Goal: Task Accomplishment & Management: Manage account settings

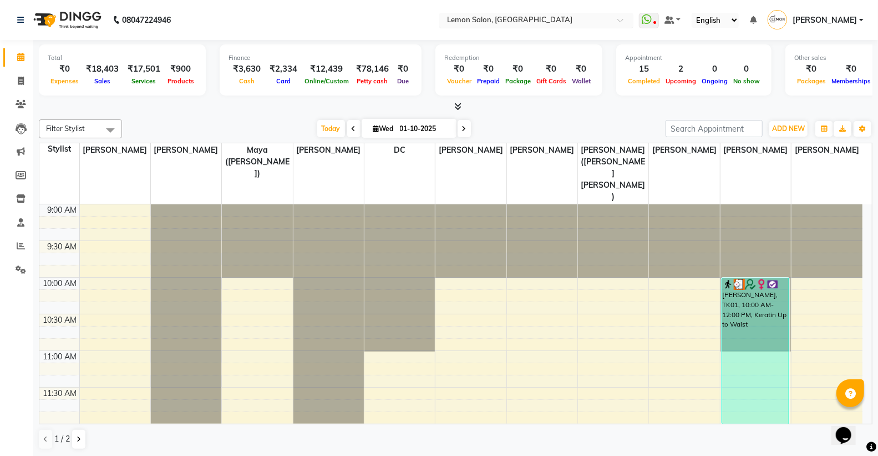
click at [522, 25] on input "text" at bounding box center [525, 21] width 161 height 11
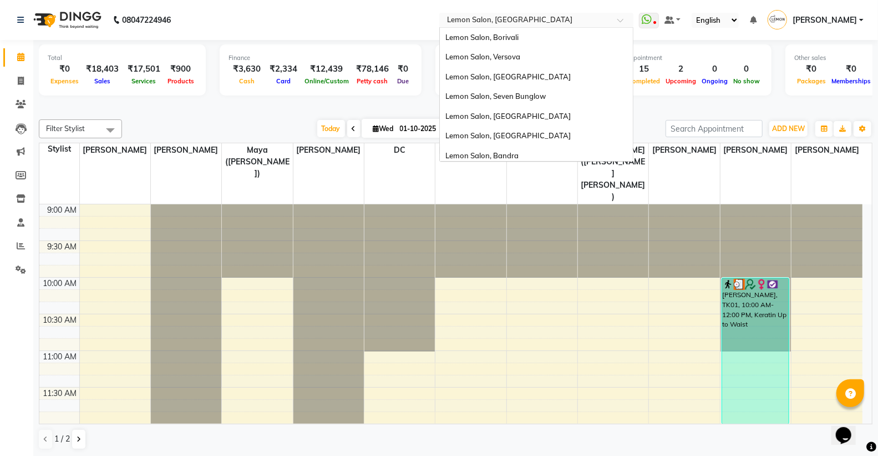
scroll to position [103, 0]
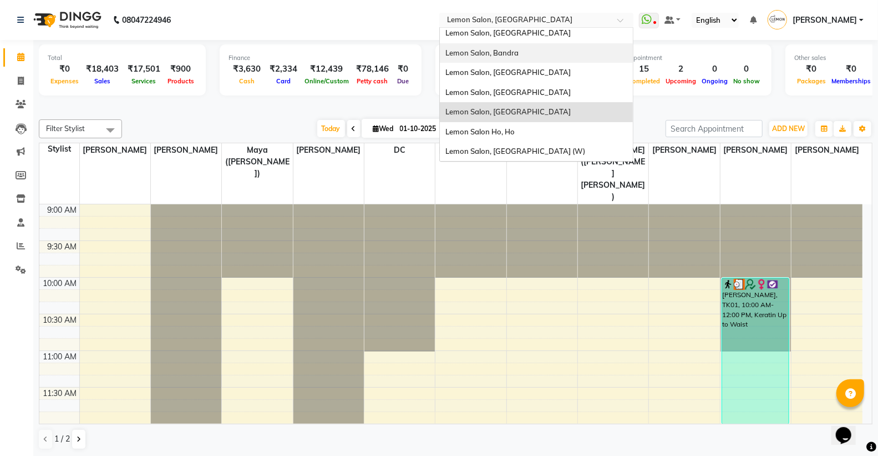
click at [533, 52] on div "Lemon Salon, Bandra" at bounding box center [536, 53] width 193 height 20
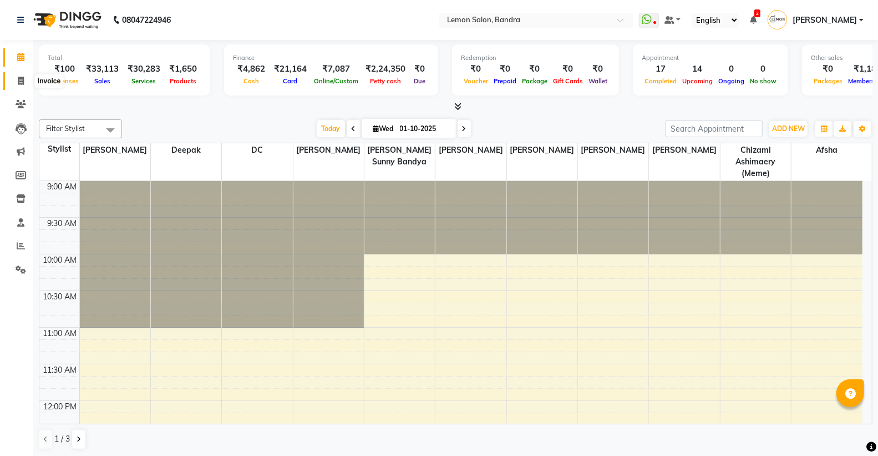
click at [23, 77] on icon at bounding box center [21, 81] width 6 height 8
select select "563"
select select "service"
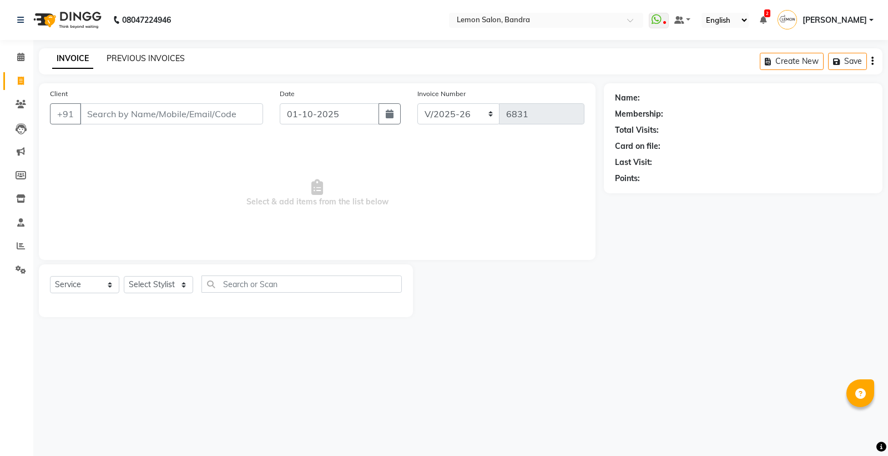
click at [135, 54] on link "PREVIOUS INVOICES" at bounding box center [146, 58] width 78 height 10
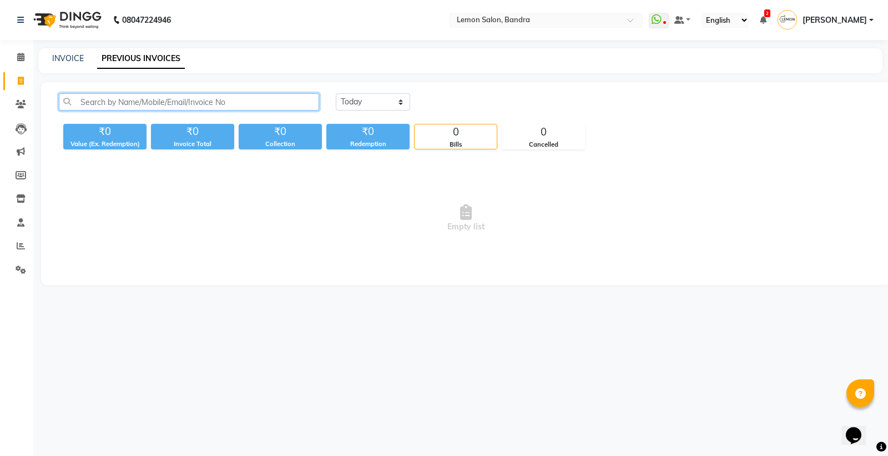
click at [180, 96] on input "text" at bounding box center [189, 101] width 260 height 17
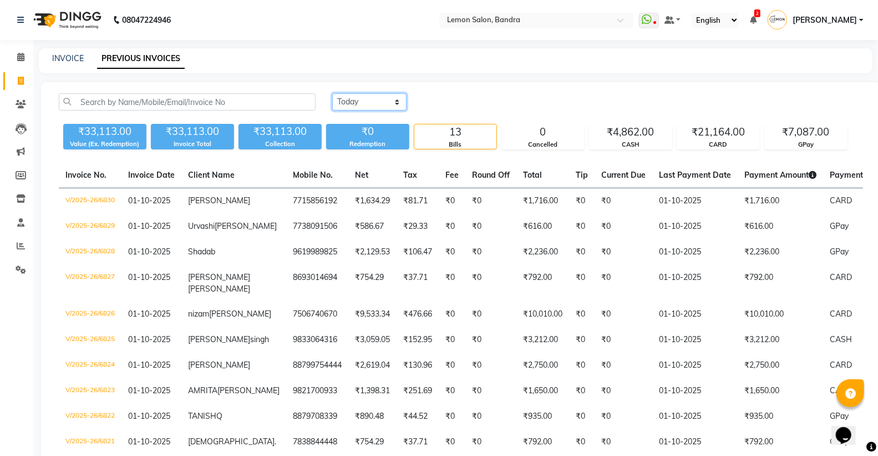
click at [398, 97] on select "Today Yesterday Custom Range" at bounding box center [369, 101] width 74 height 17
select select "yesterday"
click at [332, 93] on select "Today Yesterday Custom Range" at bounding box center [369, 101] width 74 height 17
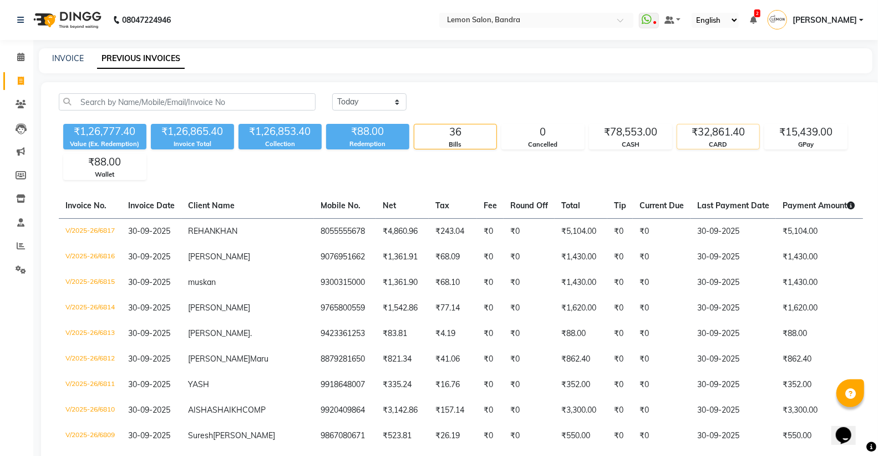
click at [712, 129] on div "₹32,861.40" at bounding box center [719, 132] width 82 height 16
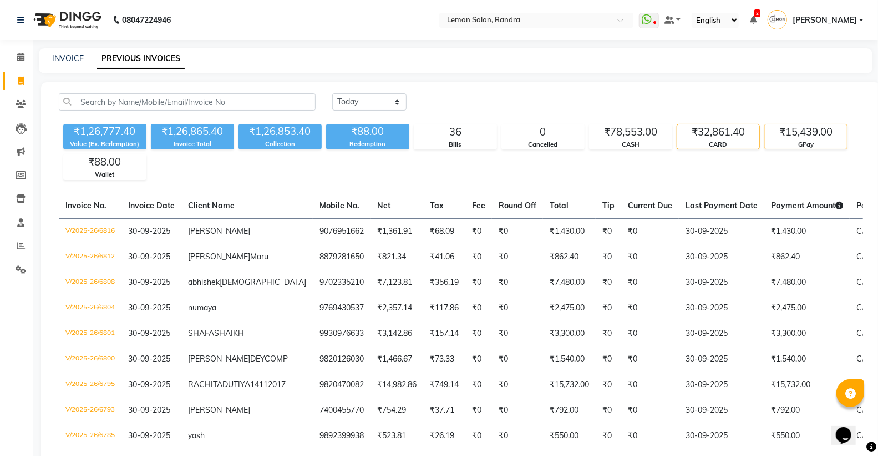
click at [796, 128] on div "₹15,439.00" at bounding box center [806, 132] width 82 height 16
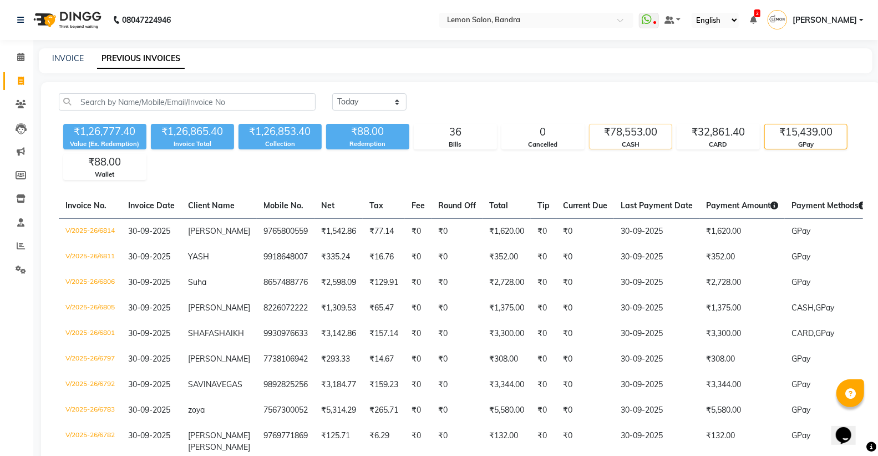
click at [628, 143] on div "CASH" at bounding box center [631, 144] width 82 height 9
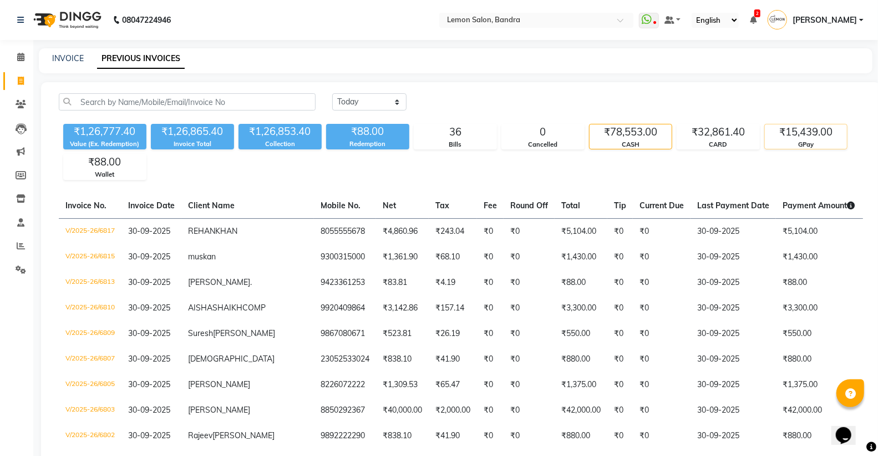
click at [777, 140] on div "GPay" at bounding box center [806, 144] width 82 height 9
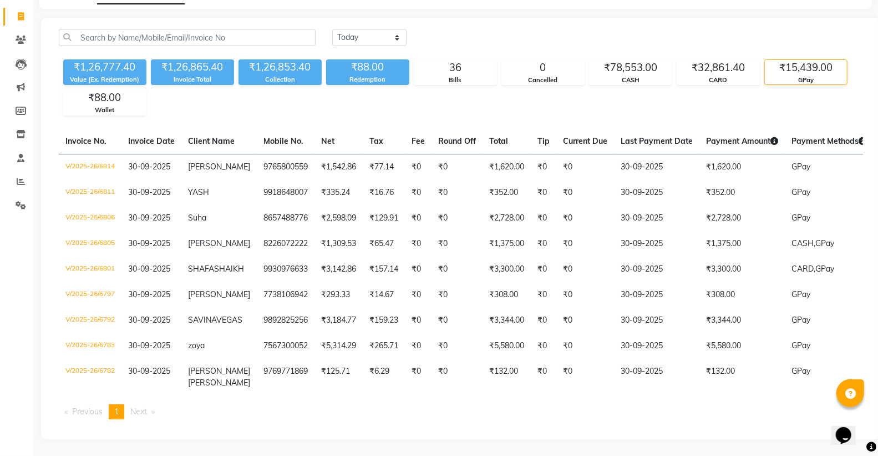
scroll to position [95, 0]
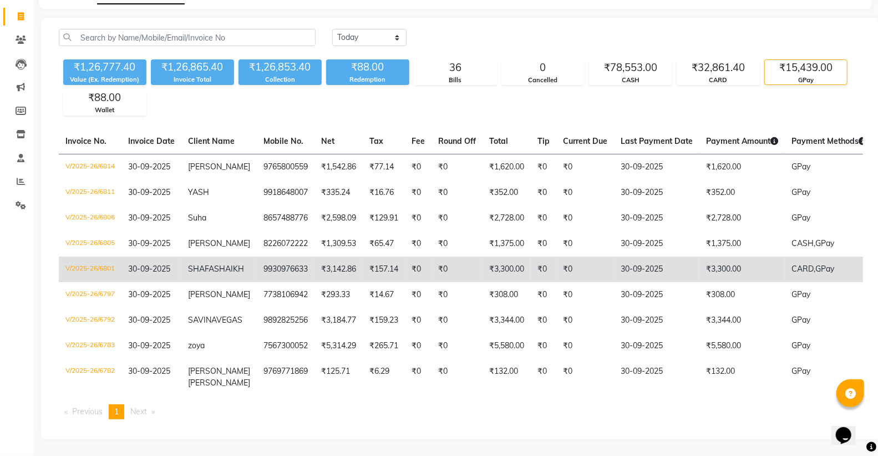
click at [725, 256] on td "₹3,300.00" at bounding box center [742, 269] width 85 height 26
click at [749, 256] on td "₹3,300.00" at bounding box center [742, 269] width 85 height 26
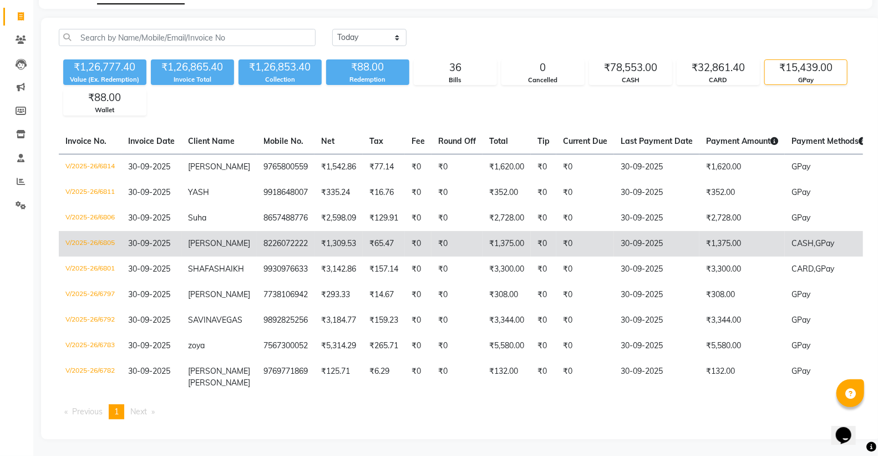
click at [792, 238] on span "CASH," at bounding box center [804, 243] width 24 height 10
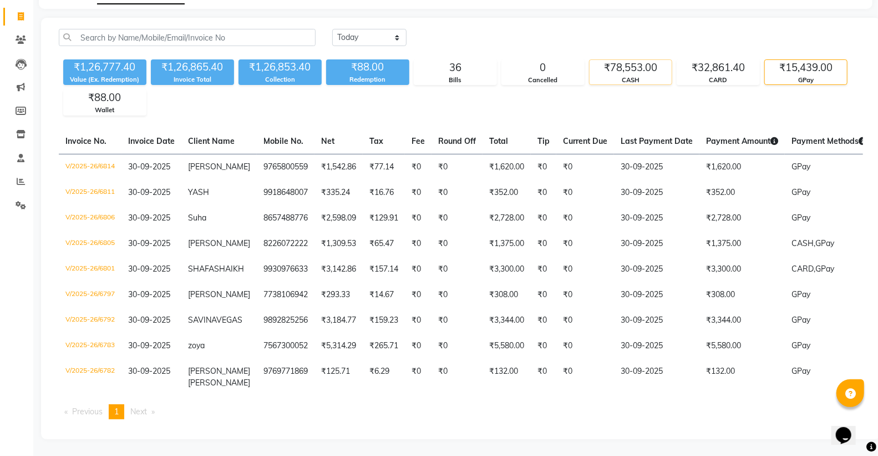
click at [644, 60] on div "₹78,553.00" at bounding box center [631, 68] width 82 height 16
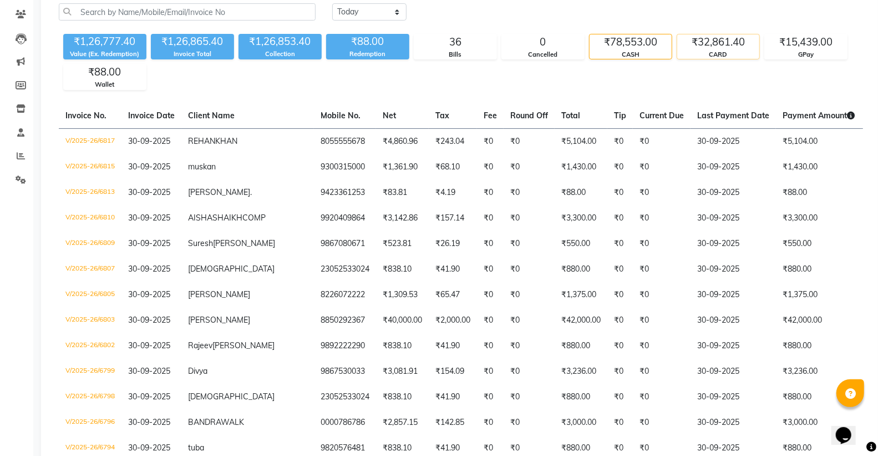
scroll to position [33, 0]
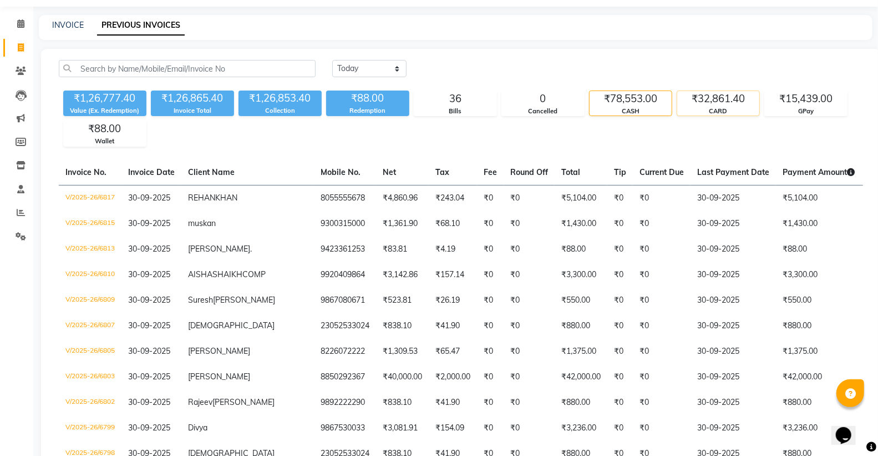
click at [741, 90] on div "₹32,861.40 CARD" at bounding box center [718, 103] width 83 height 26
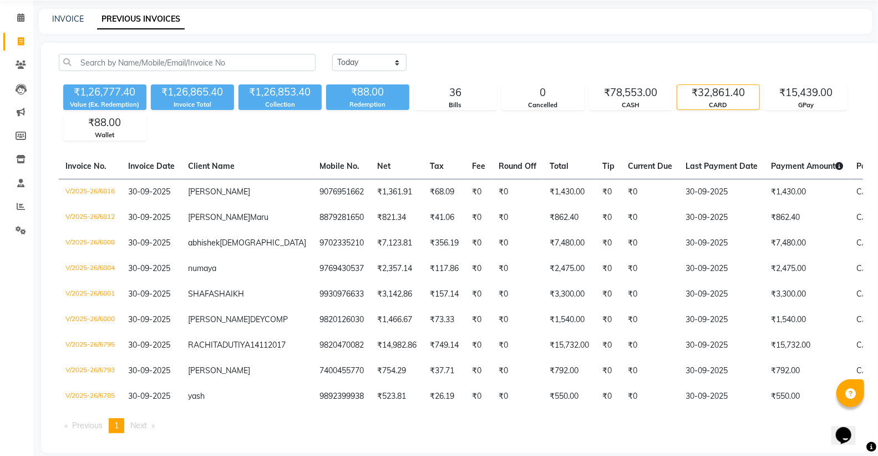
scroll to position [0, 0]
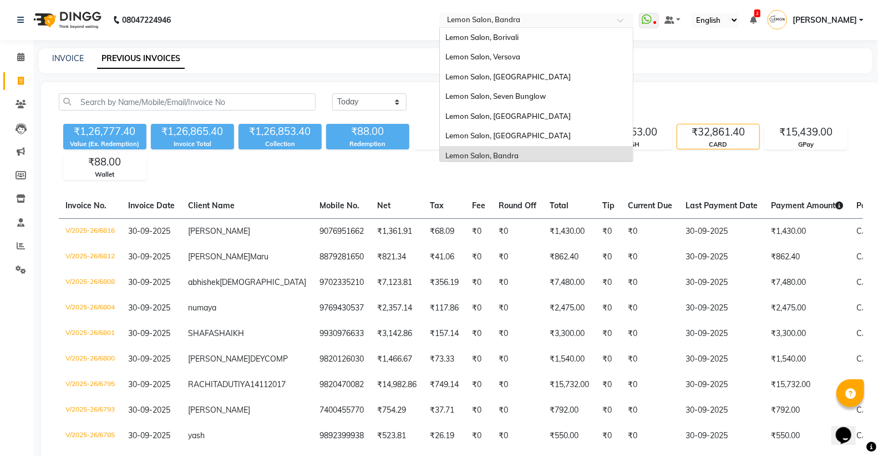
click at [533, 21] on input "text" at bounding box center [525, 21] width 161 height 11
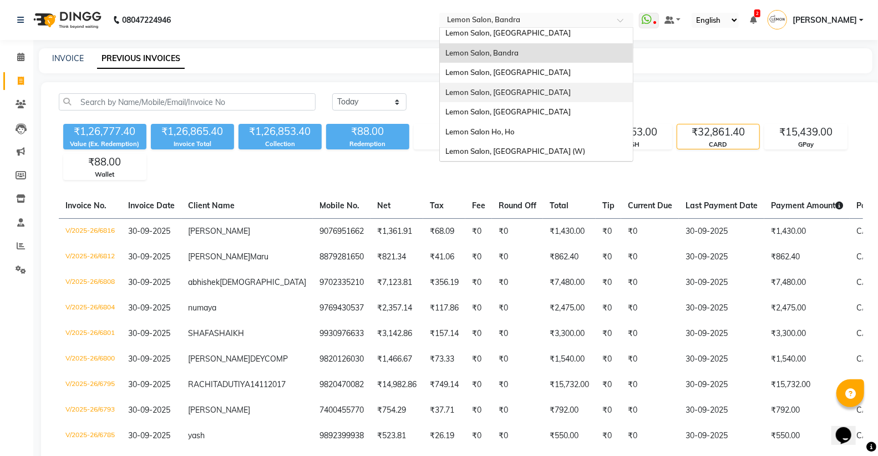
click at [536, 89] on span "Lemon Salon, [GEOGRAPHIC_DATA]" at bounding box center [508, 92] width 125 height 9
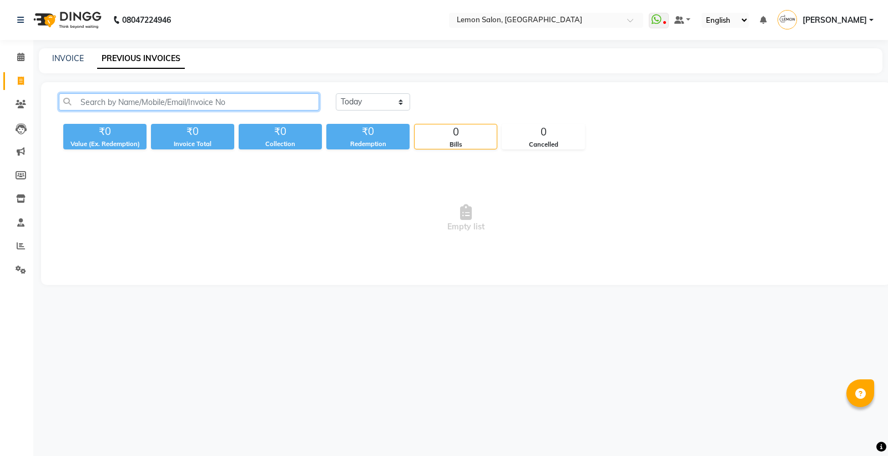
click at [136, 101] on input "text" at bounding box center [189, 101] width 260 height 17
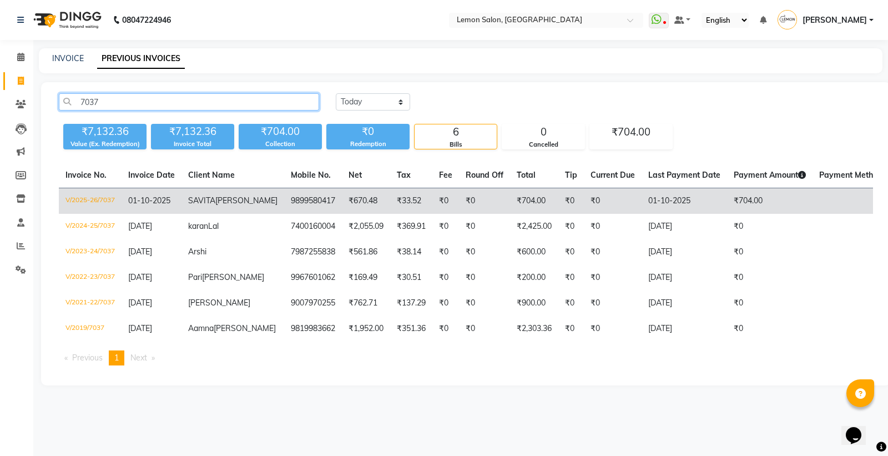
type input "7037"
click at [342, 211] on td "₹670.48" at bounding box center [366, 201] width 48 height 26
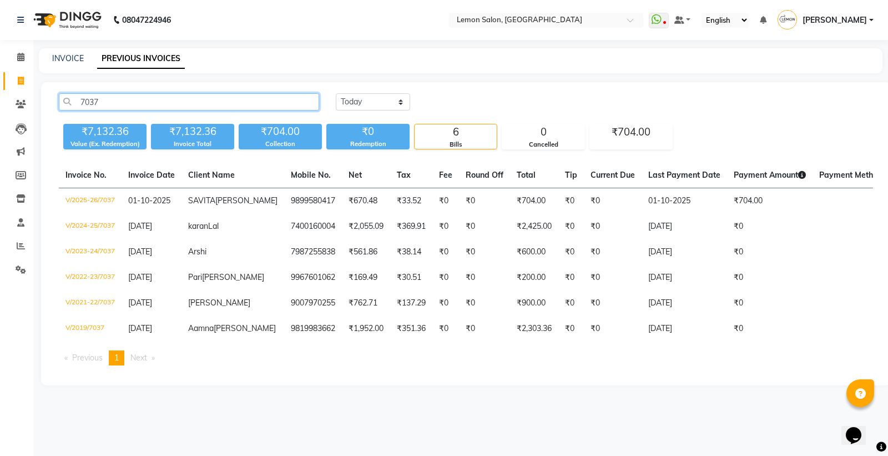
click at [260, 98] on input "7037" at bounding box center [189, 101] width 260 height 17
click at [18, 78] on icon at bounding box center [21, 81] width 6 height 8
select select "551"
select select "service"
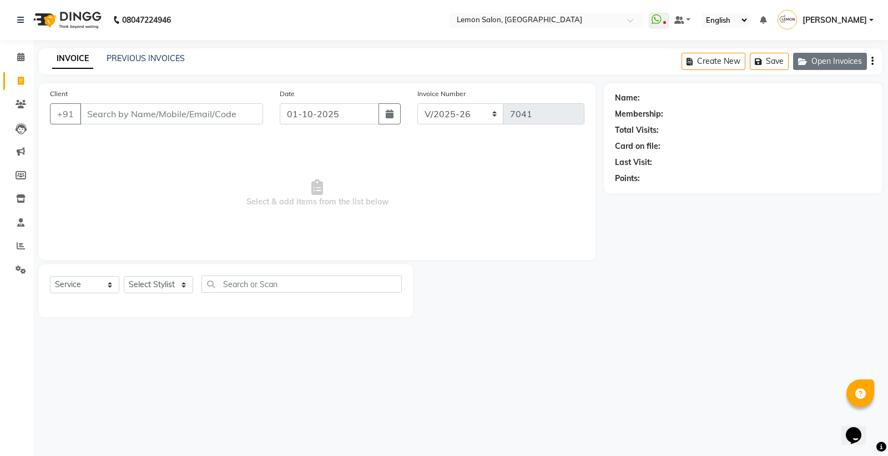
click at [831, 59] on button "Open Invoices" at bounding box center [830, 61] width 74 height 17
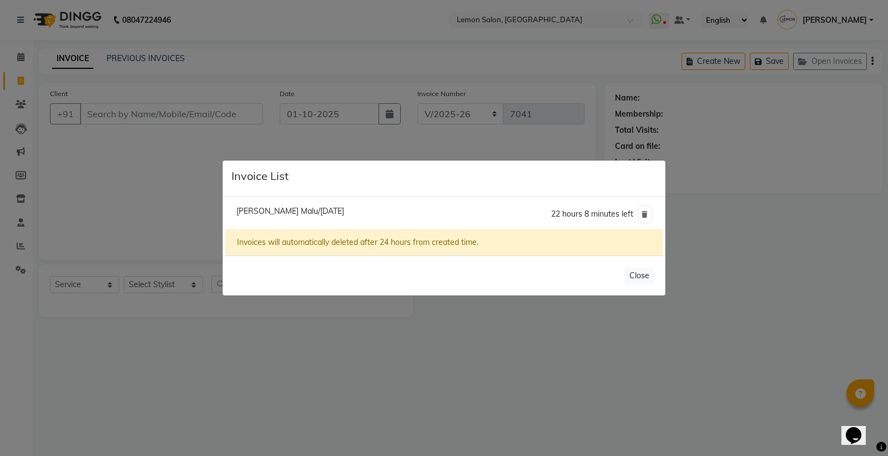
click at [276, 209] on span "Kusum Malu/01 October 2025" at bounding box center [290, 211] width 108 height 10
type input "9322595577"
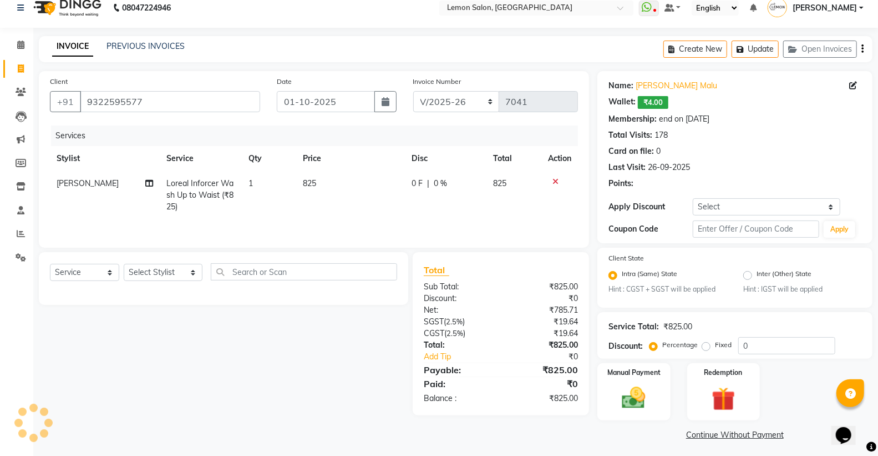
scroll to position [16, 0]
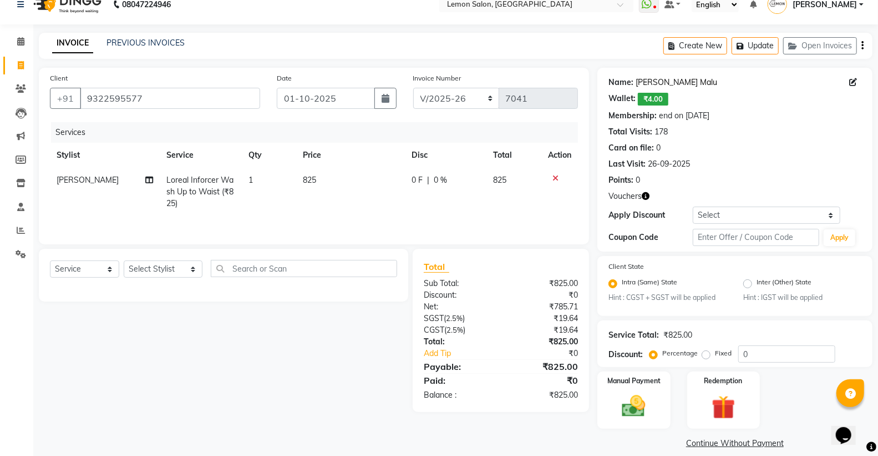
click at [661, 86] on link "Kusum Malu" at bounding box center [677, 83] width 82 height 12
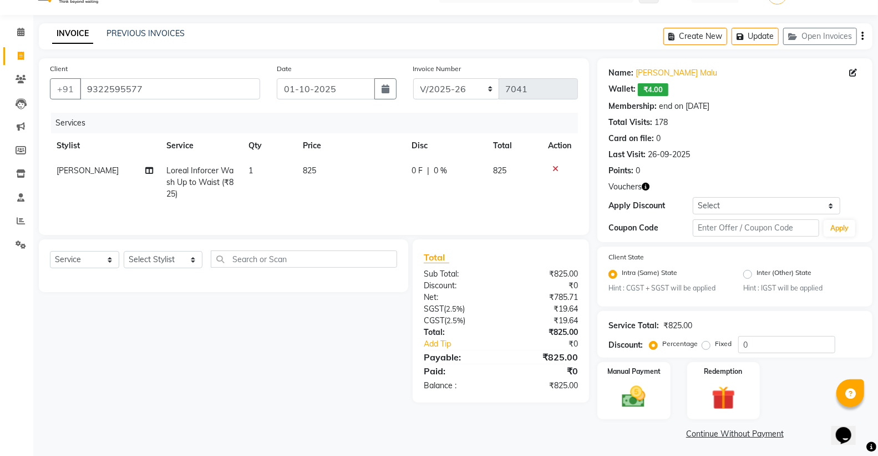
scroll to position [28, 0]
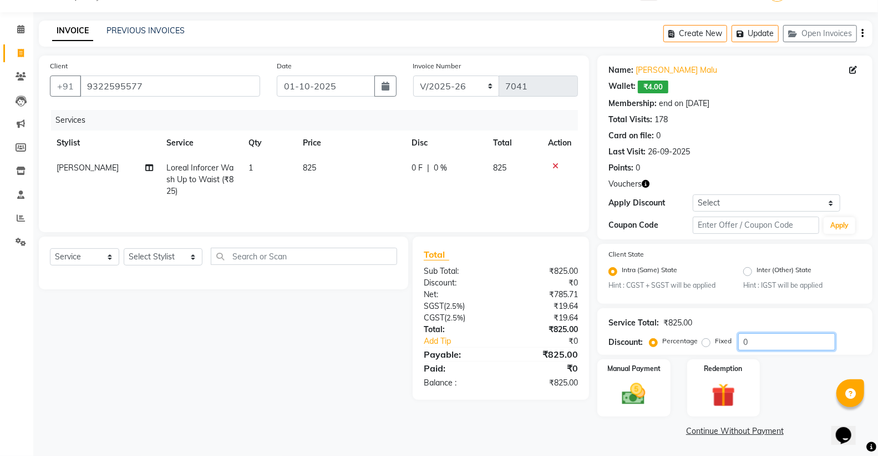
click at [743, 340] on input "0" at bounding box center [787, 341] width 97 height 17
type input "100"
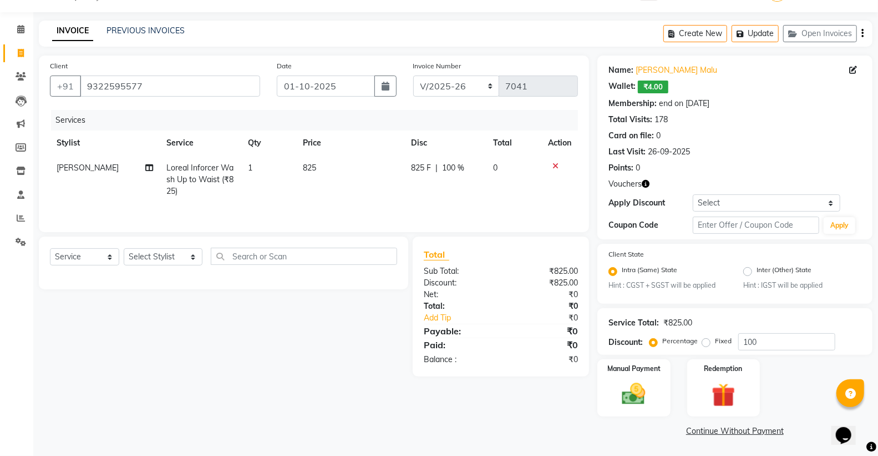
click at [715, 342] on label "Fixed" at bounding box center [723, 341] width 17 height 10
click at [706, 342] on input "Fixed" at bounding box center [709, 341] width 8 height 8
radio input "true"
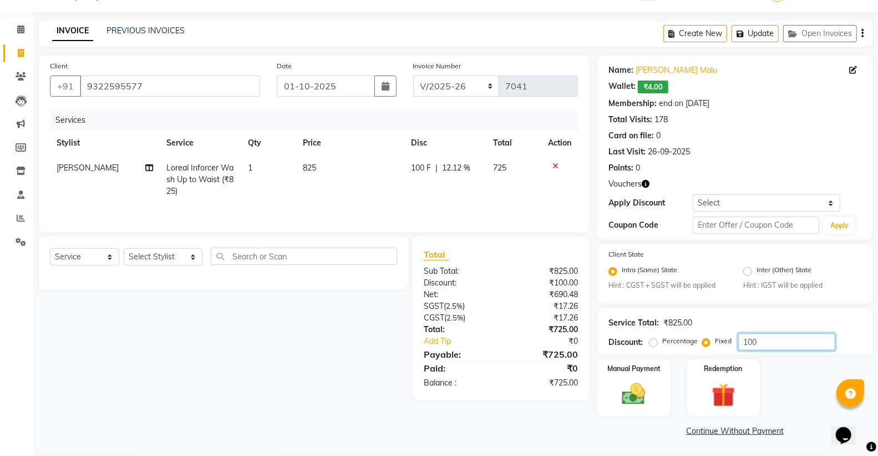
click at [751, 339] on input "100" at bounding box center [787, 341] width 97 height 17
type input "248"
click at [580, 415] on div "Client +91 9322595577 Date 01-10-2025 Invoice Number LBKD/2025-26 V/2025 V/2025…" at bounding box center [314, 246] width 567 height 383
click at [727, 398] on img at bounding box center [723, 395] width 39 height 31
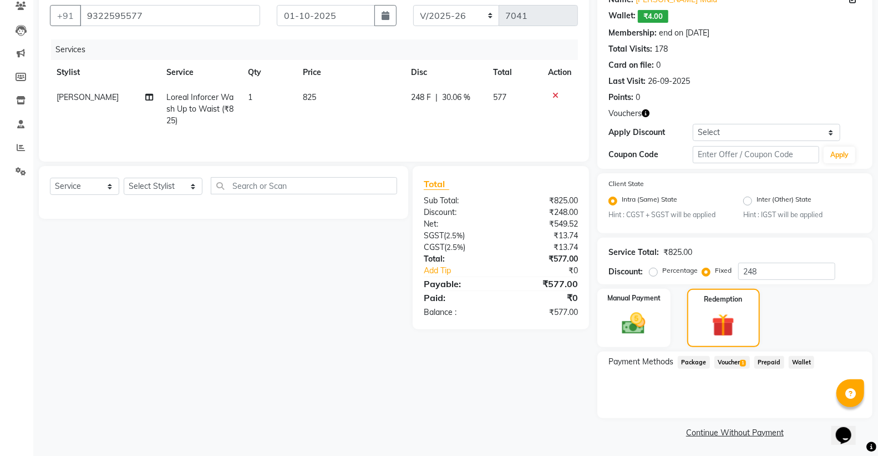
scroll to position [99, 0]
click at [731, 363] on span "Voucher 1" at bounding box center [733, 361] width 36 height 13
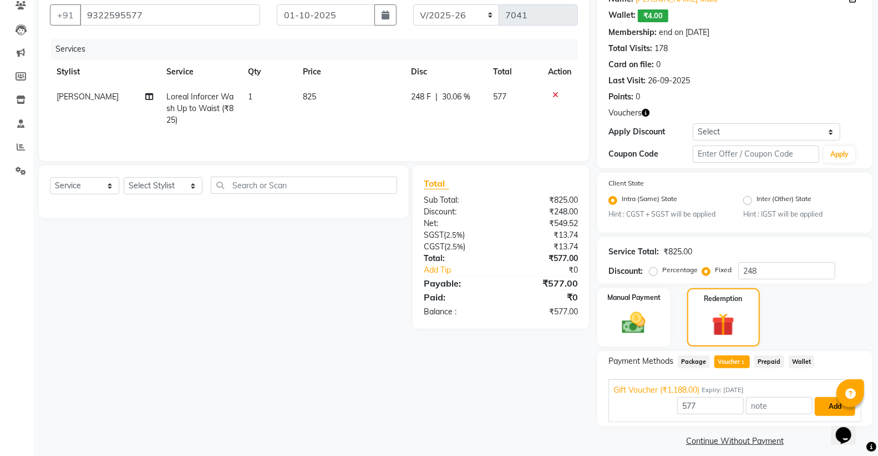
click at [829, 410] on button "Add" at bounding box center [835, 406] width 41 height 19
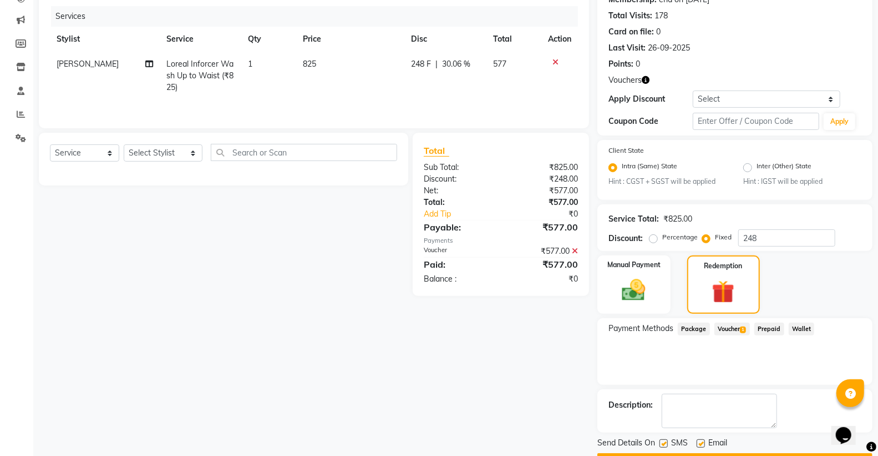
scroll to position [162, 0]
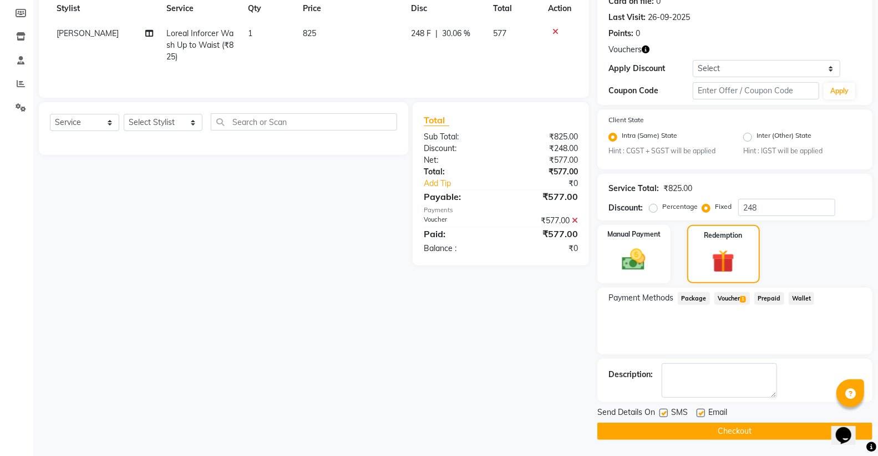
click at [736, 423] on button "Checkout" at bounding box center [735, 430] width 275 height 17
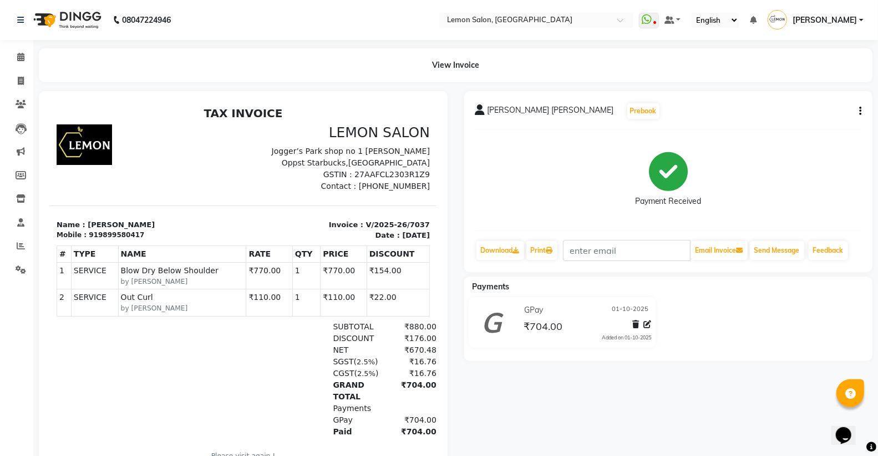
click at [858, 109] on button "button" at bounding box center [858, 111] width 7 height 12
click at [785, 109] on div "Edit Item Staff" at bounding box center [806, 111] width 76 height 14
select select
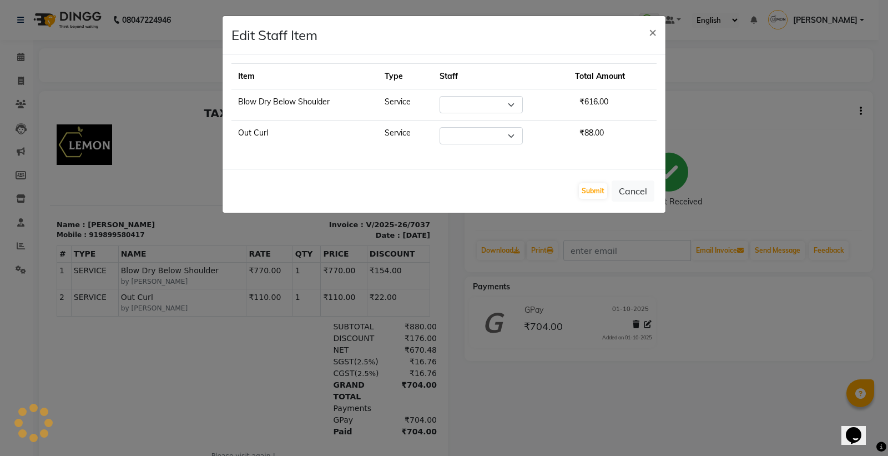
select select "7472"
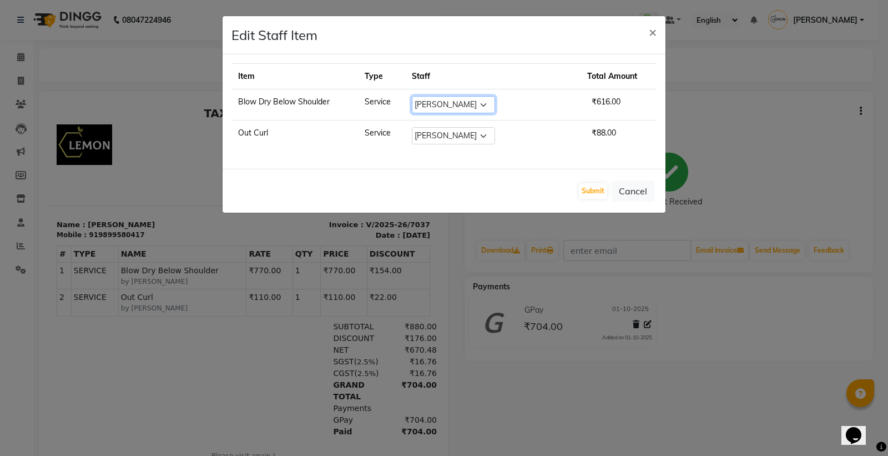
click at [473, 109] on select "Select Aalam [PERSON_NAME] [PERSON_NAME] [PERSON_NAME] [PERSON_NAME] [PERSON_NA…" at bounding box center [453, 104] width 83 height 17
select select "48406"
click at [433, 96] on select "Select Aalam [PERSON_NAME] [PERSON_NAME] [PERSON_NAME] [PERSON_NAME] [PERSON_NA…" at bounding box center [453, 104] width 83 height 17
click at [481, 130] on select "Select Aalam [PERSON_NAME] [PERSON_NAME] [PERSON_NAME] [PERSON_NAME] [PERSON_NA…" at bounding box center [453, 135] width 83 height 17
select select "48406"
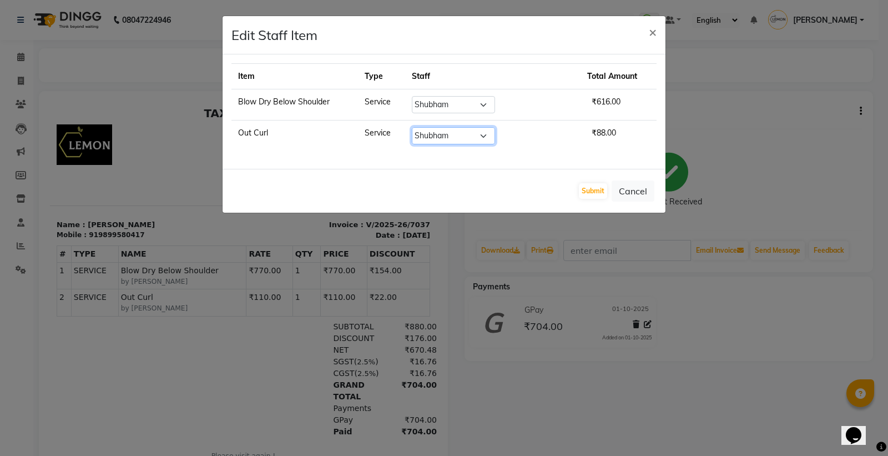
click at [433, 127] on select "Select Aalam [PERSON_NAME] [PERSON_NAME] [PERSON_NAME] [PERSON_NAME] [PERSON_NA…" at bounding box center [453, 135] width 83 height 17
click at [589, 191] on button "Submit" at bounding box center [593, 191] width 28 height 16
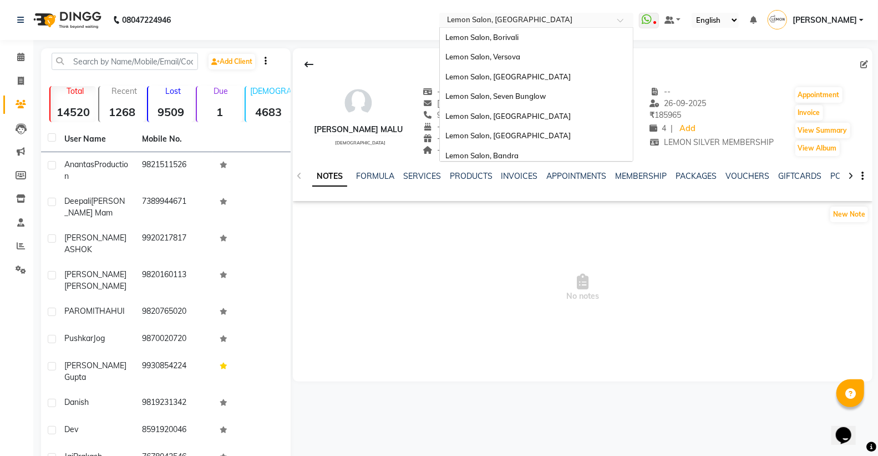
click at [512, 19] on input "text" at bounding box center [525, 21] width 161 height 11
click at [564, 102] on div "Lemon Salon, Seven Bunglow" at bounding box center [536, 97] width 193 height 20
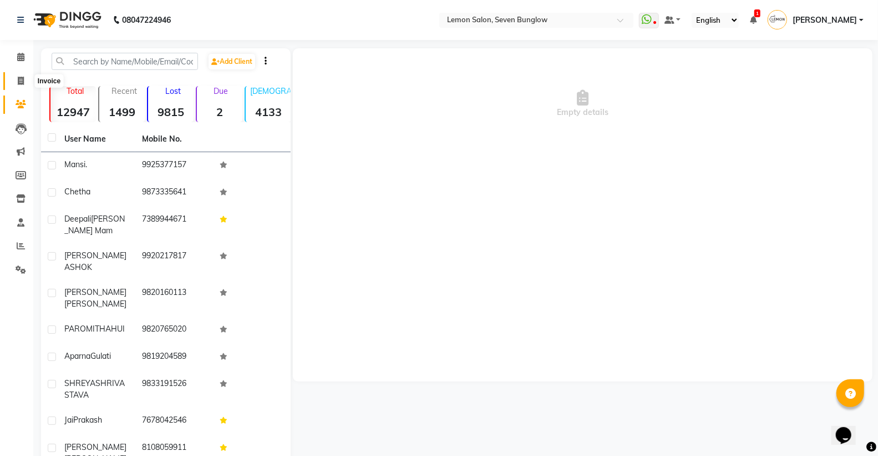
click at [18, 82] on icon at bounding box center [21, 81] width 6 height 8
select select "562"
select select "service"
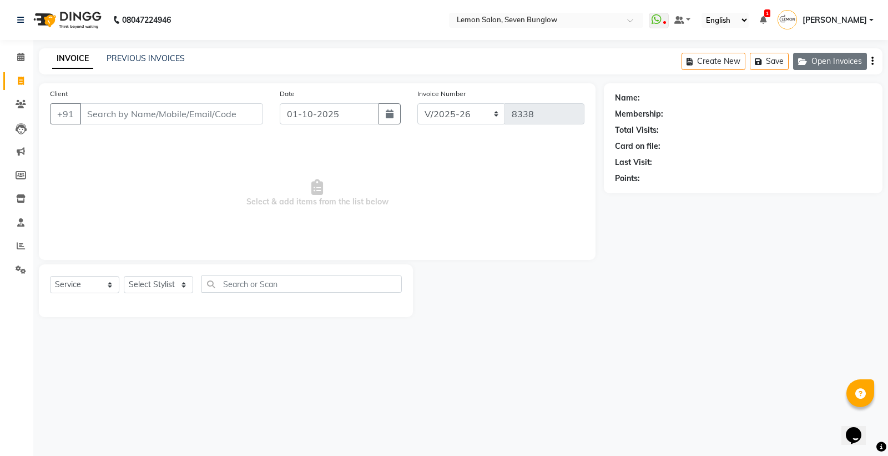
click at [824, 63] on button "Open Invoices" at bounding box center [830, 61] width 74 height 17
select select "562"
select select "service"
click at [855, 58] on button "Open Invoices" at bounding box center [830, 61] width 74 height 17
click at [840, 57] on button "Open Invoices" at bounding box center [830, 61] width 74 height 17
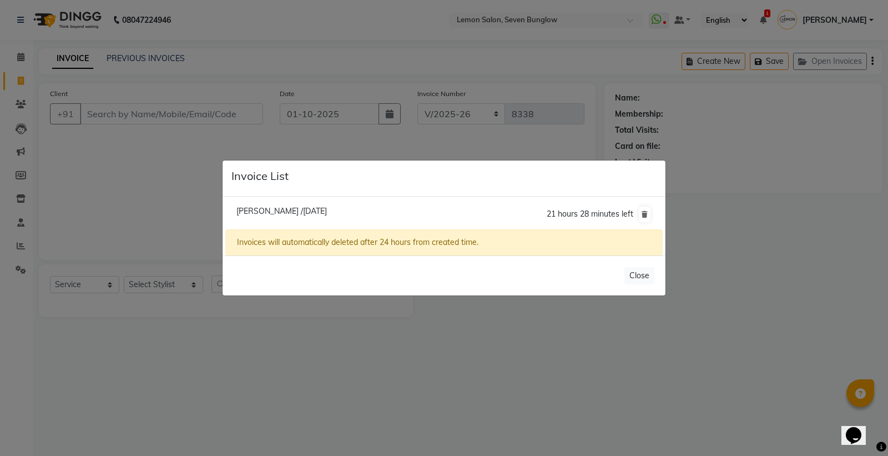
click at [264, 212] on span "Apeksha /01 October 2025" at bounding box center [281, 211] width 90 height 10
type input "8369942874"
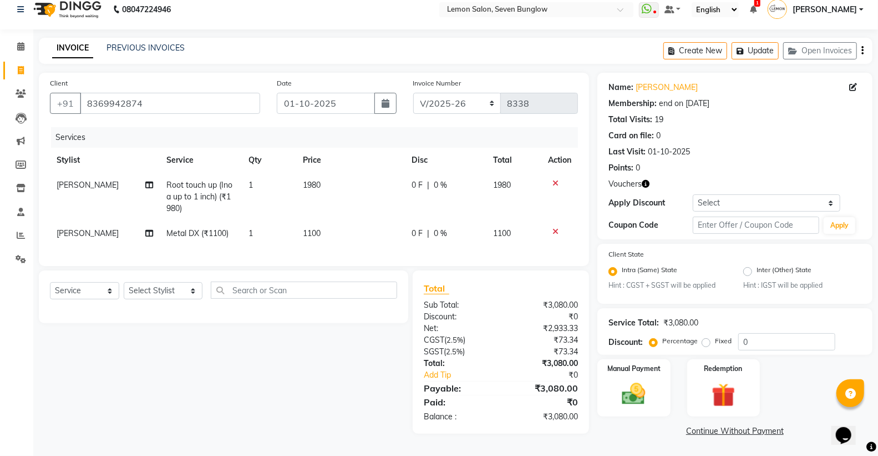
scroll to position [14, 0]
click at [715, 337] on label "Fixed" at bounding box center [723, 341] width 17 height 10
click at [708, 337] on input "Fixed" at bounding box center [709, 341] width 8 height 8
radio input "true"
click at [739, 335] on input "0" at bounding box center [787, 341] width 97 height 17
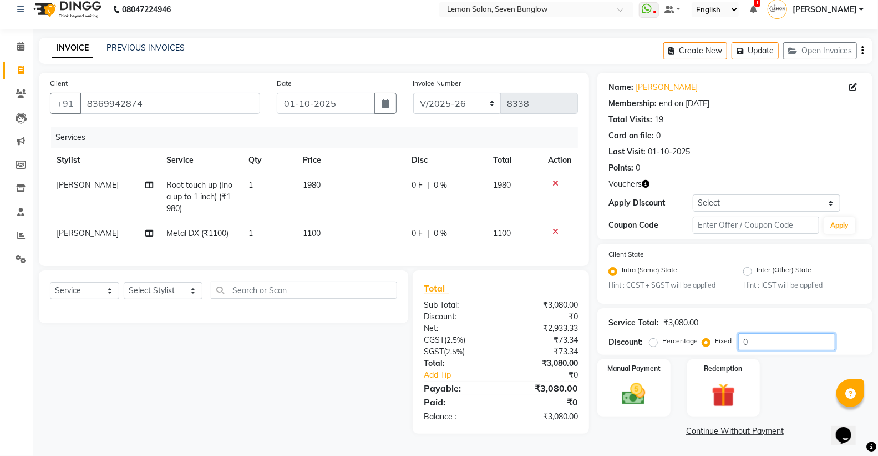
click at [739, 335] on input "0" at bounding box center [787, 341] width 97 height 17
type input "881"
click at [730, 385] on img at bounding box center [723, 395] width 39 height 31
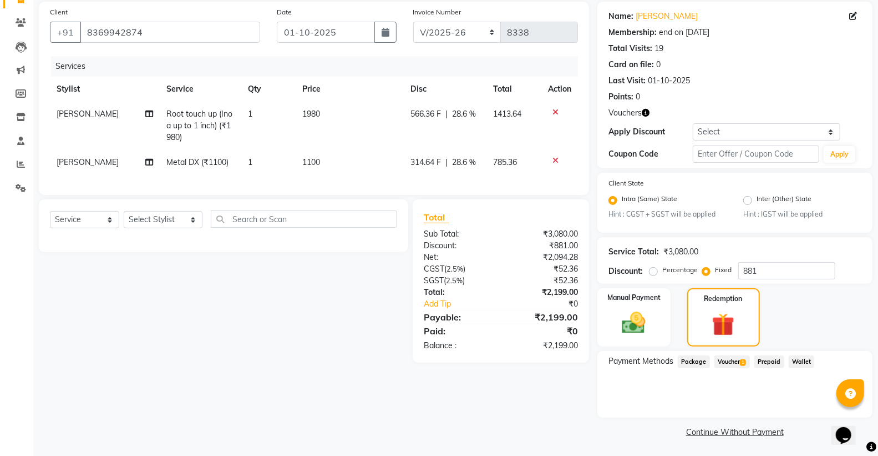
click at [740, 359] on span "Voucher 1" at bounding box center [733, 361] width 36 height 13
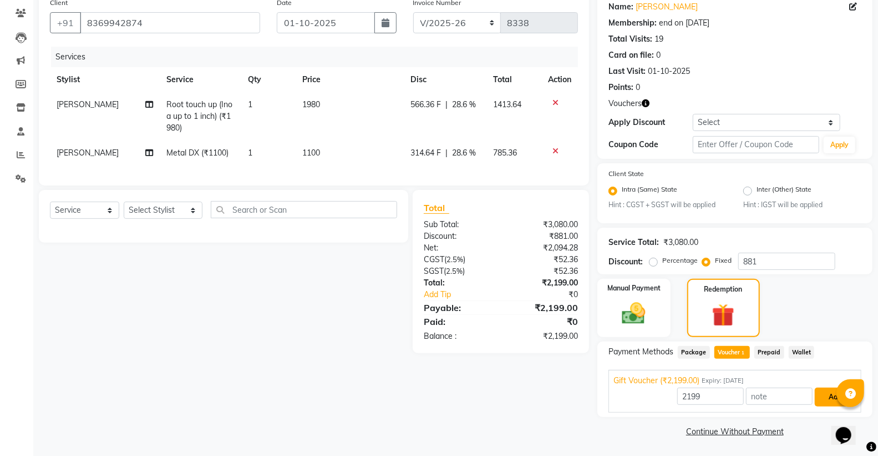
click at [822, 393] on button "Add" at bounding box center [835, 396] width 41 height 19
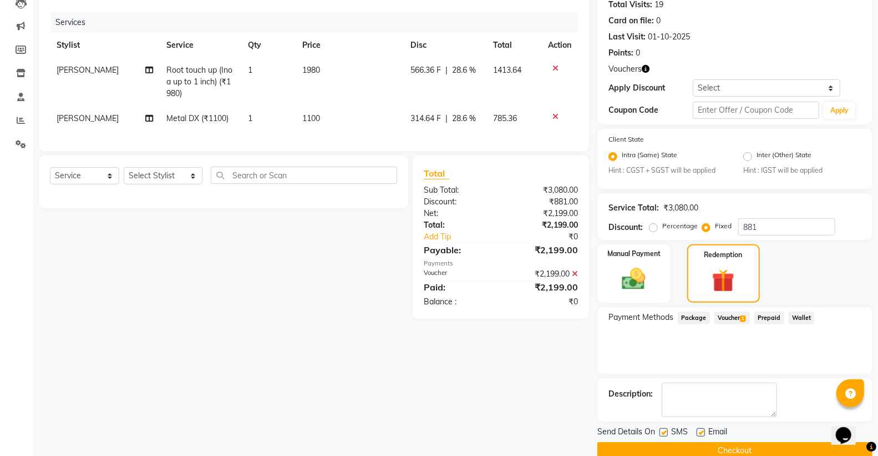
scroll to position [145, 0]
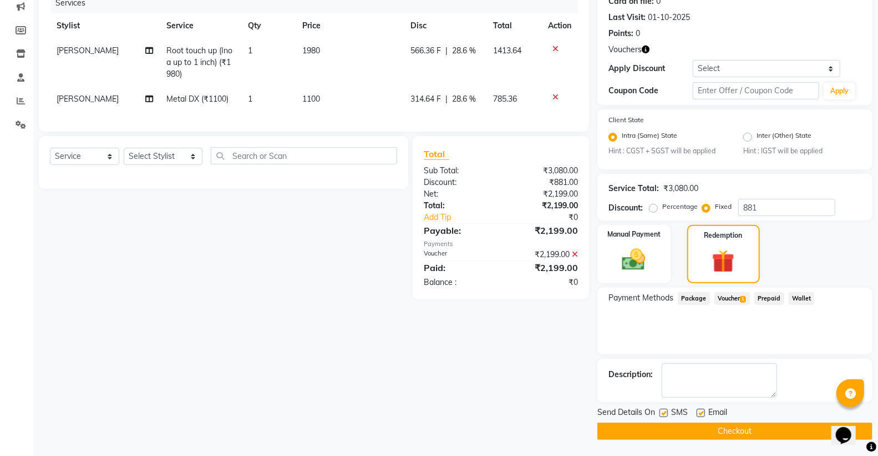
click at [762, 440] on main "INVOICE PREVIOUS INVOICES Create New Update Open Invoices Client +91 8369942874…" at bounding box center [455, 179] width 845 height 553
click at [761, 428] on button "Checkout" at bounding box center [735, 430] width 275 height 17
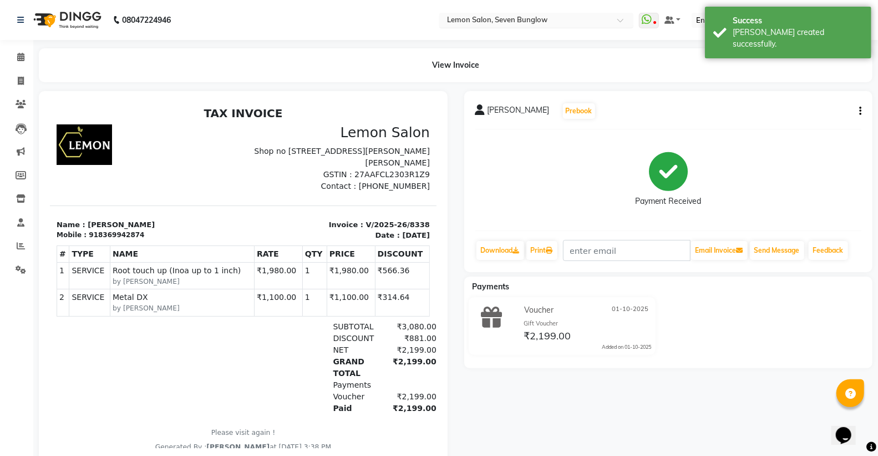
click at [518, 13] on div "Select Location × Lemon Salon, Seven Bunglow" at bounding box center [537, 20] width 194 height 15
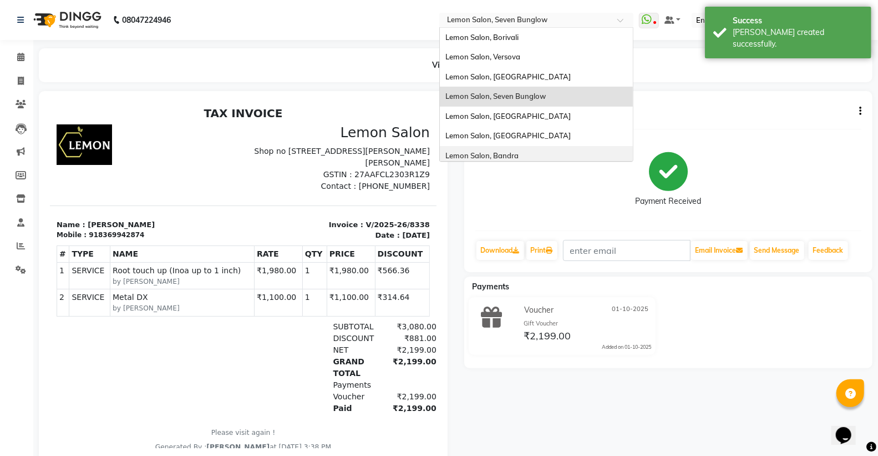
click at [541, 156] on div "Lemon Salon, Bandra" at bounding box center [536, 156] width 193 height 20
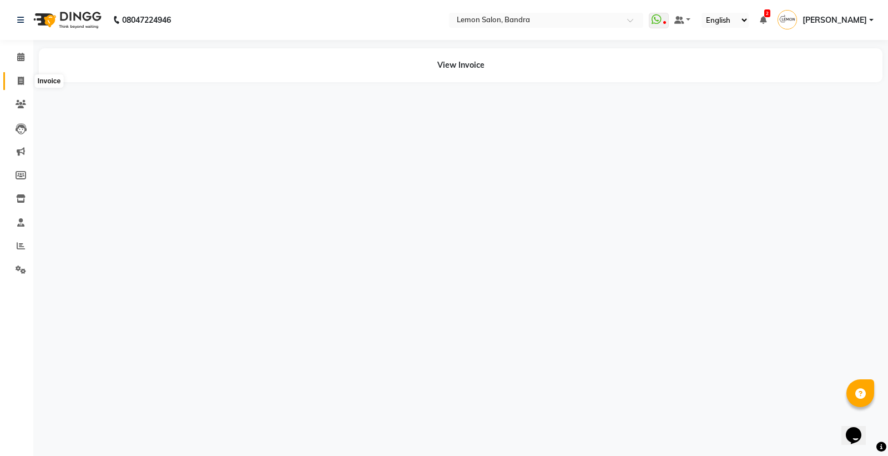
click at [17, 75] on span at bounding box center [20, 81] width 19 height 13
select select "563"
select select "service"
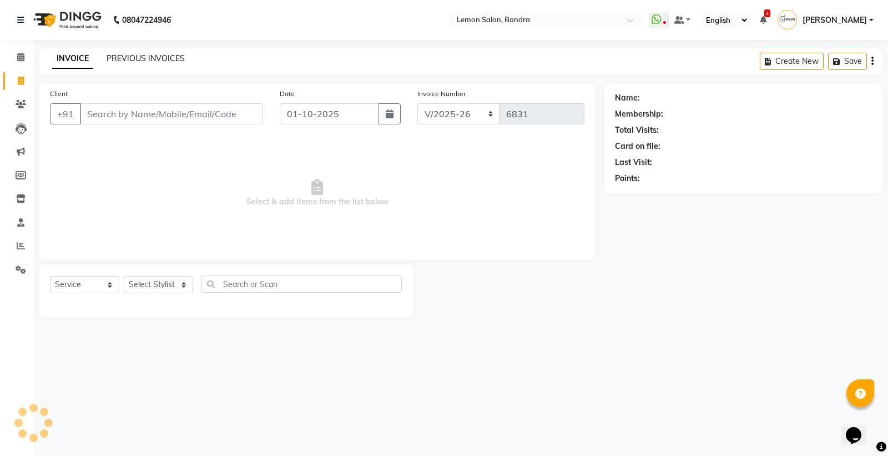
click at [117, 57] on link "PREVIOUS INVOICES" at bounding box center [146, 58] width 78 height 10
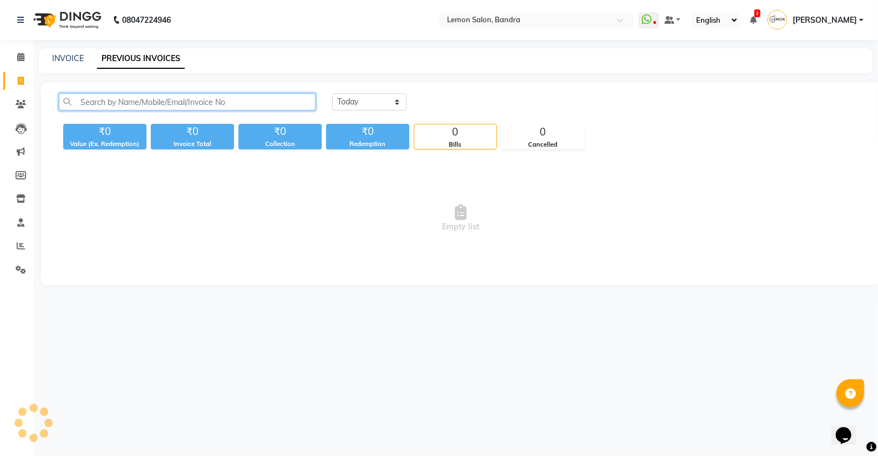
click at [133, 100] on input "text" at bounding box center [187, 101] width 257 height 17
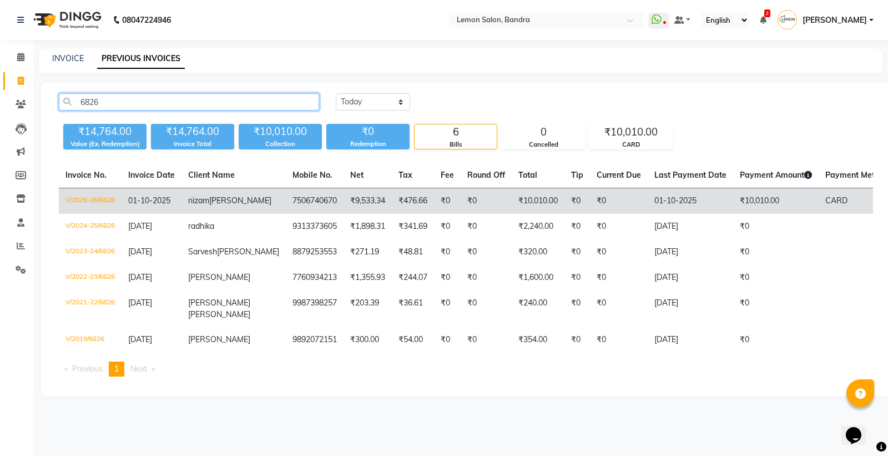
type input "6826"
click at [286, 200] on td "7506740670" at bounding box center [315, 201] width 58 height 26
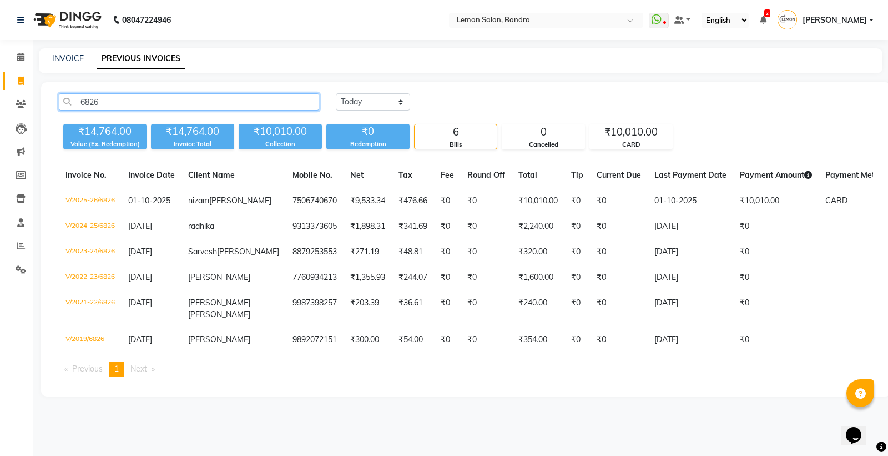
click at [223, 109] on input "6826" at bounding box center [189, 101] width 260 height 17
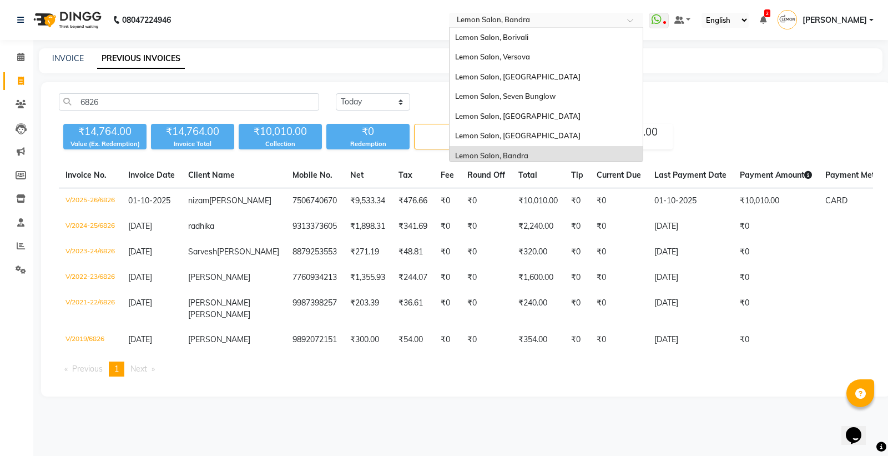
click at [534, 21] on input "text" at bounding box center [535, 21] width 161 height 11
click at [541, 55] on div "Lemon Salon, Versova" at bounding box center [546, 57] width 193 height 20
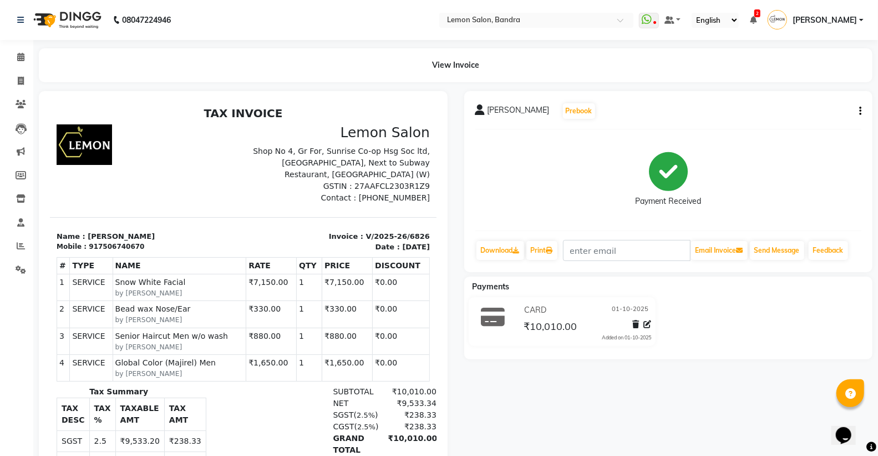
click at [860, 112] on icon "button" at bounding box center [861, 111] width 2 height 1
click at [774, 124] on div "Edit Invoice" at bounding box center [806, 125] width 76 height 14
select select "service"
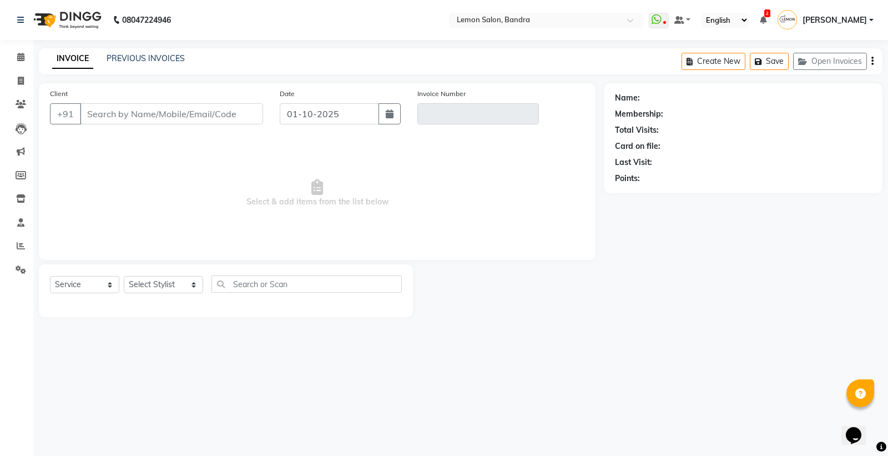
type input "7506740670"
type input "V/2025-26/6826"
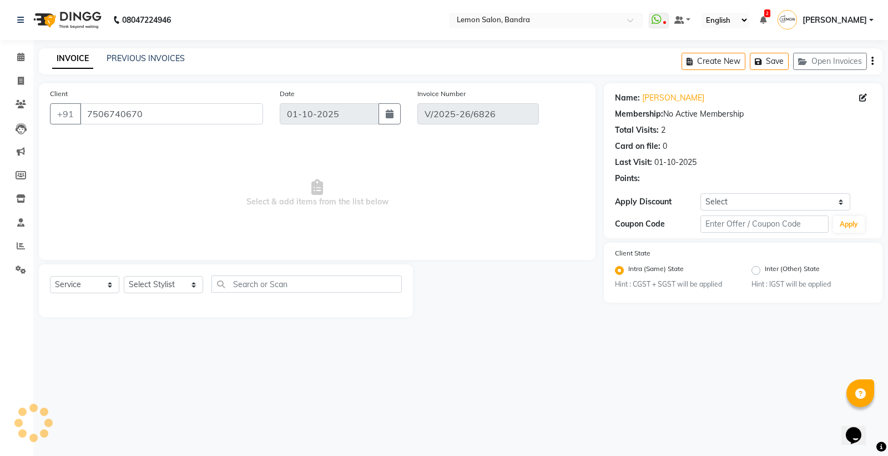
select select "select"
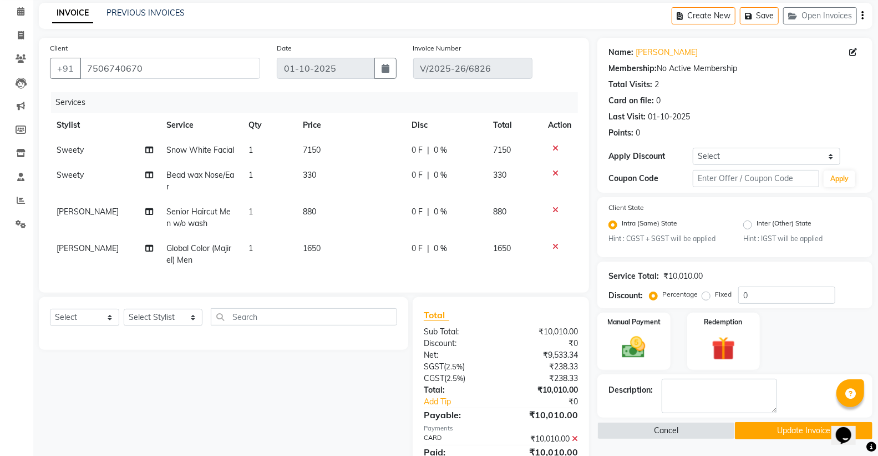
scroll to position [99, 0]
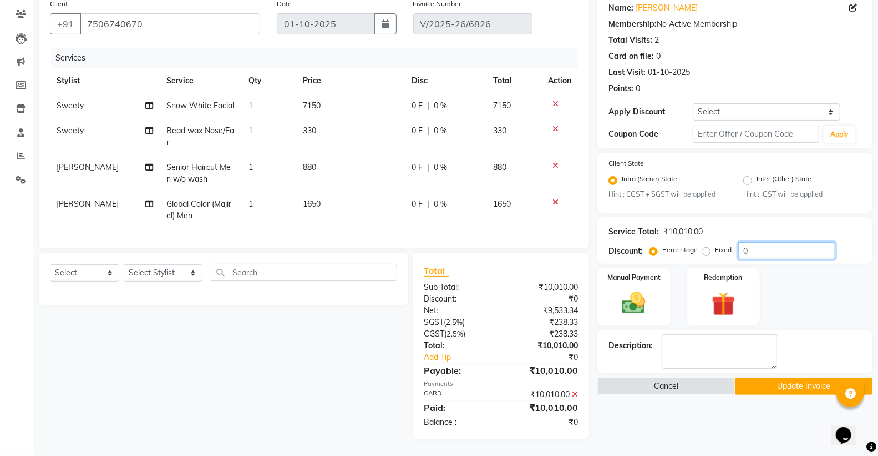
click at [744, 248] on input "0" at bounding box center [787, 250] width 97 height 17
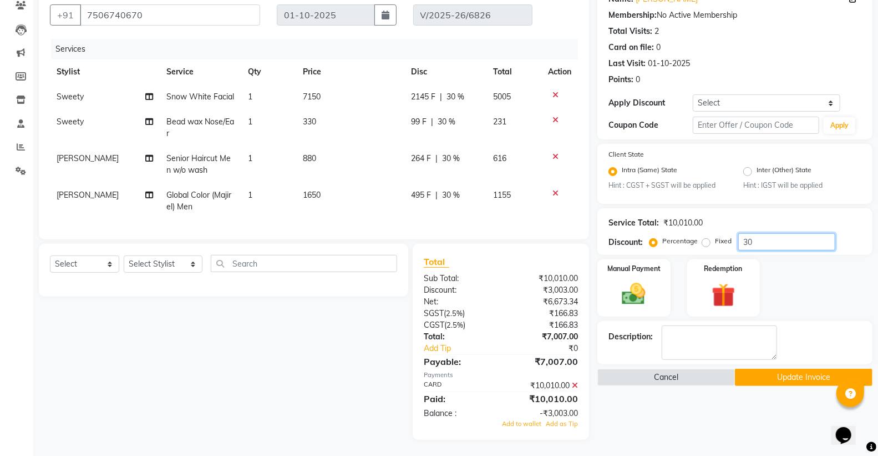
type input "30"
click at [576, 389] on icon at bounding box center [575, 385] width 6 height 8
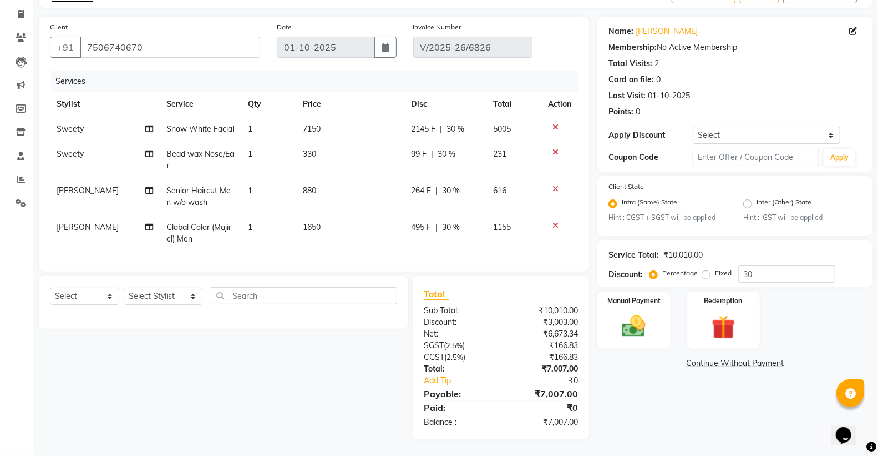
scroll to position [75, 0]
click at [630, 318] on img at bounding box center [633, 326] width 39 height 28
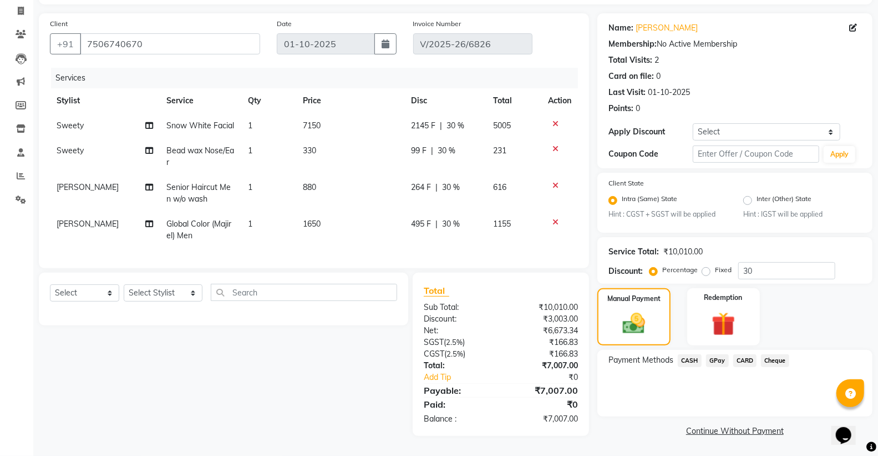
click at [745, 354] on span "CARD" at bounding box center [746, 360] width 24 height 13
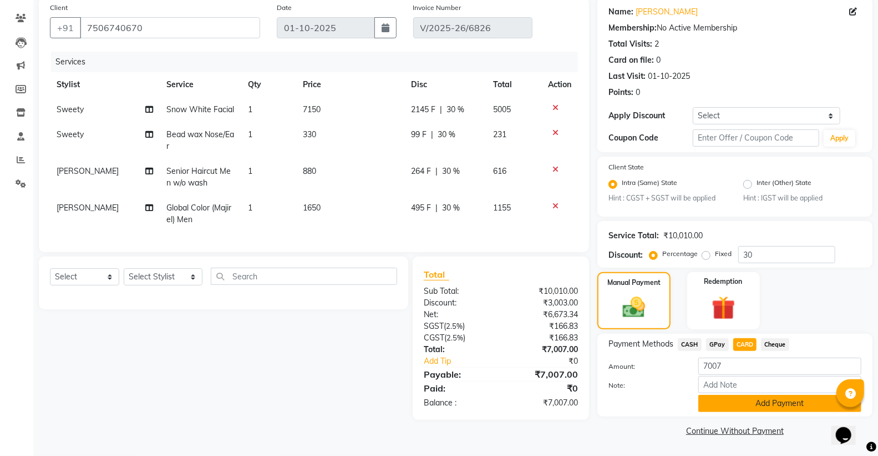
click at [733, 404] on button "Add Payment" at bounding box center [780, 403] width 163 height 17
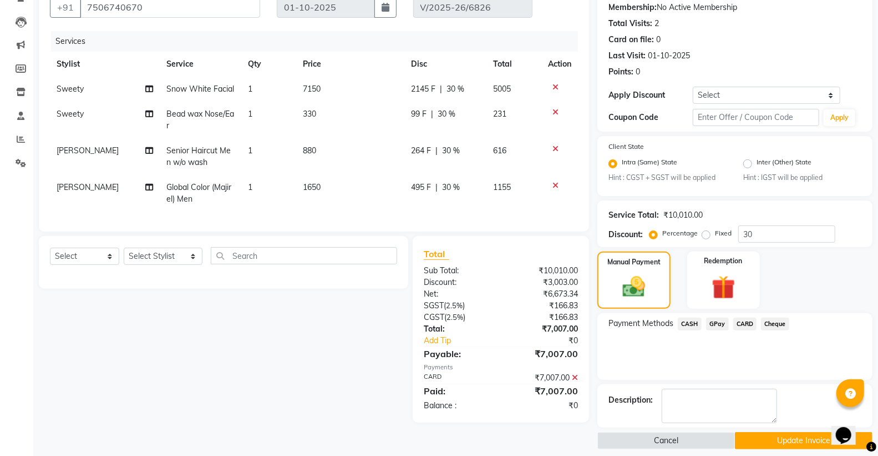
scroll to position [117, 0]
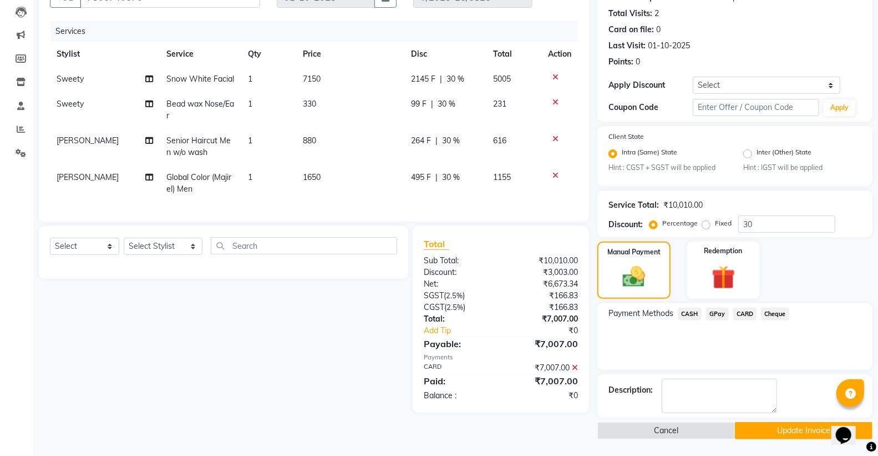
click at [746, 430] on button "Update Invoice" at bounding box center [804, 430] width 138 height 17
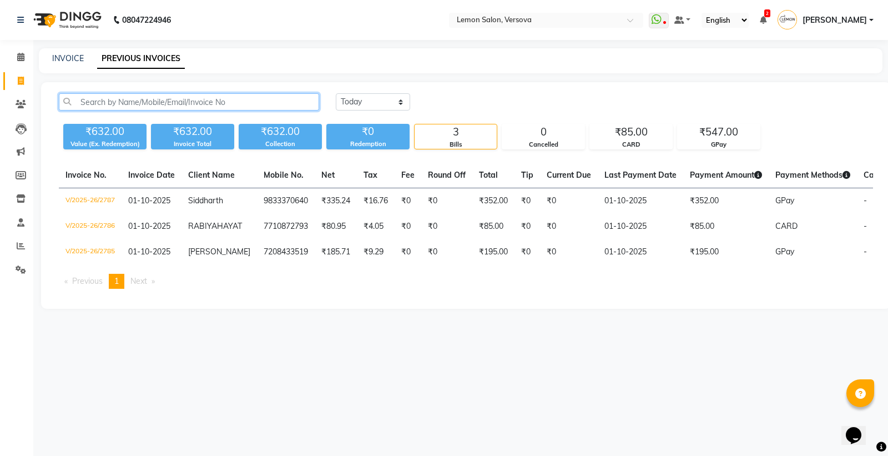
click at [269, 95] on input "text" at bounding box center [189, 101] width 260 height 17
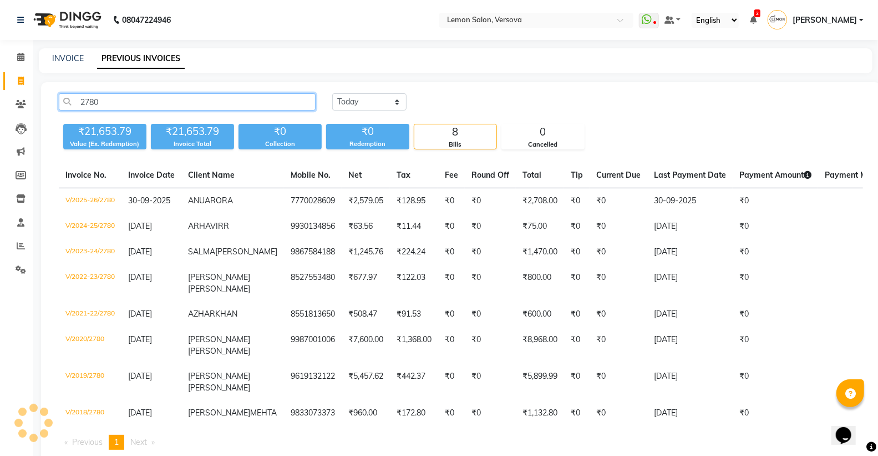
type input "2780"
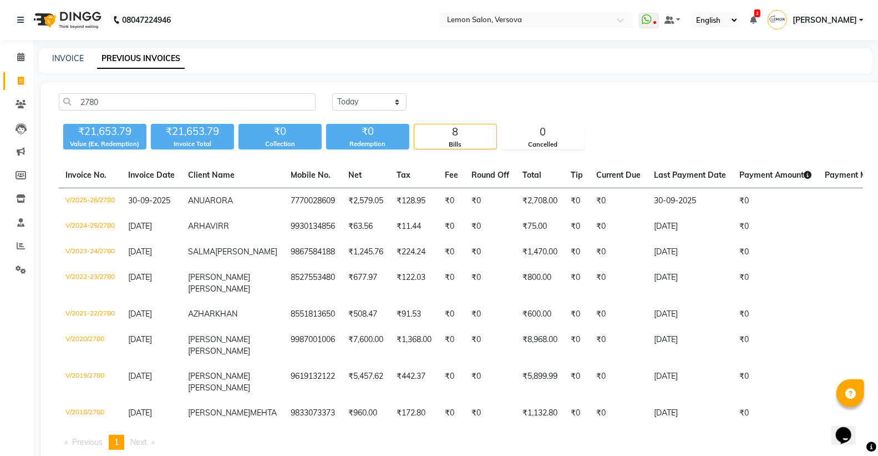
click at [350, 203] on td "₹2,579.05" at bounding box center [366, 201] width 48 height 26
click at [306, 102] on input "2780" at bounding box center [187, 101] width 257 height 17
click at [531, 17] on input "text" at bounding box center [525, 21] width 161 height 11
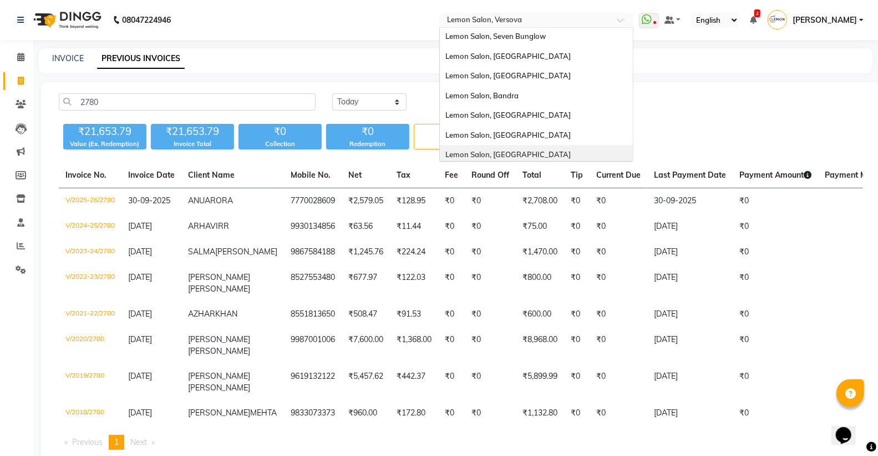
scroll to position [41, 0]
click at [546, 39] on div "Lemon Salon, Goregaon" at bounding box center [536, 36] width 193 height 20
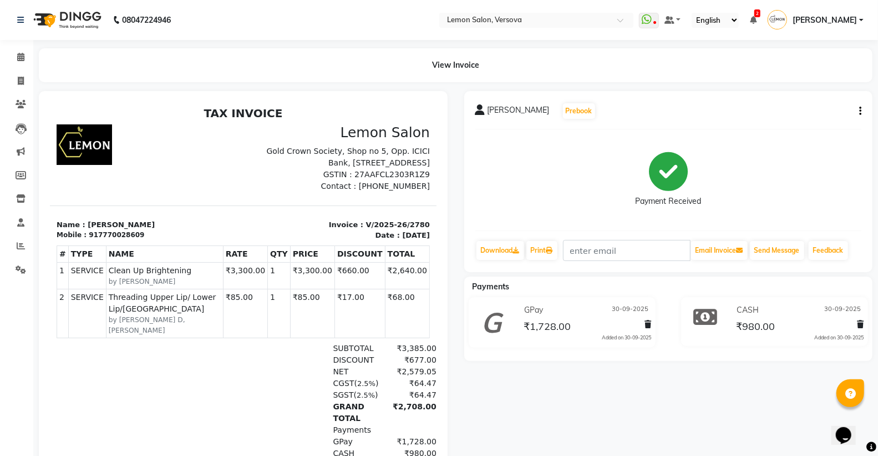
click at [858, 110] on button "button" at bounding box center [858, 111] width 7 height 12
click at [805, 112] on div "Edit Item Staff" at bounding box center [806, 111] width 76 height 14
select select
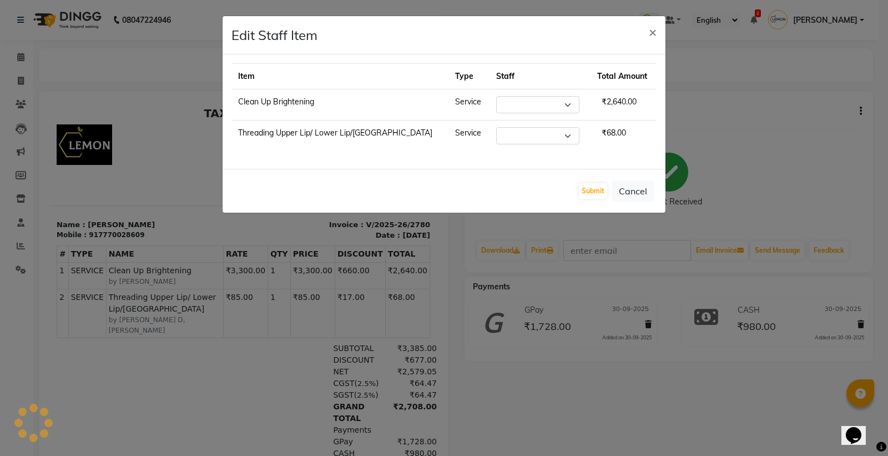
select select "7408"
select select "7410"
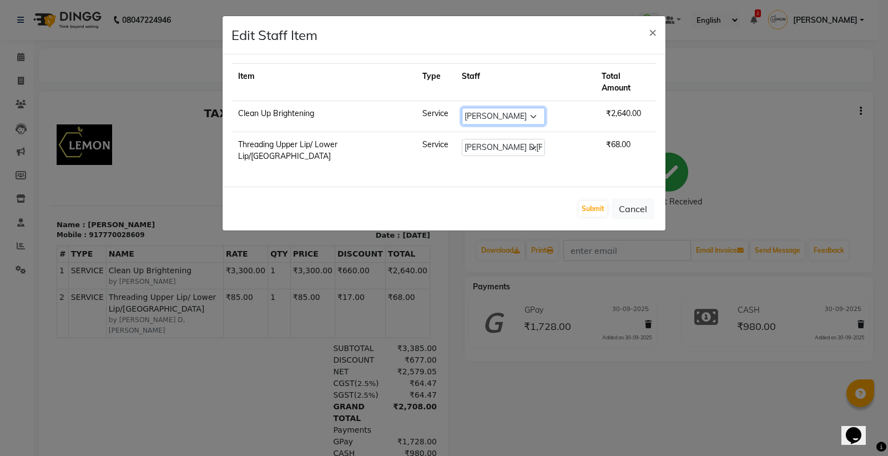
click at [512, 110] on select "Select [PERSON_NAME] [PERSON_NAME] DC [PERSON_NAME] [PERSON_NAME] D,[PERSON_NAM…" at bounding box center [503, 116] width 83 height 17
select select "7410"
click at [462, 108] on select "Select [PERSON_NAME] [PERSON_NAME] DC [PERSON_NAME] [PERSON_NAME] D,[PERSON_NAM…" at bounding box center [503, 116] width 83 height 17
click at [598, 201] on button "Submit" at bounding box center [593, 209] width 28 height 16
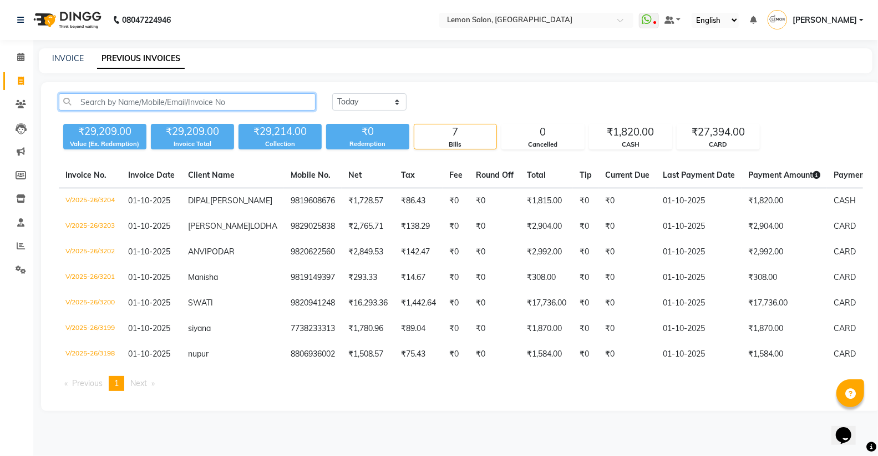
click at [256, 103] on input "text" at bounding box center [187, 101] width 257 height 17
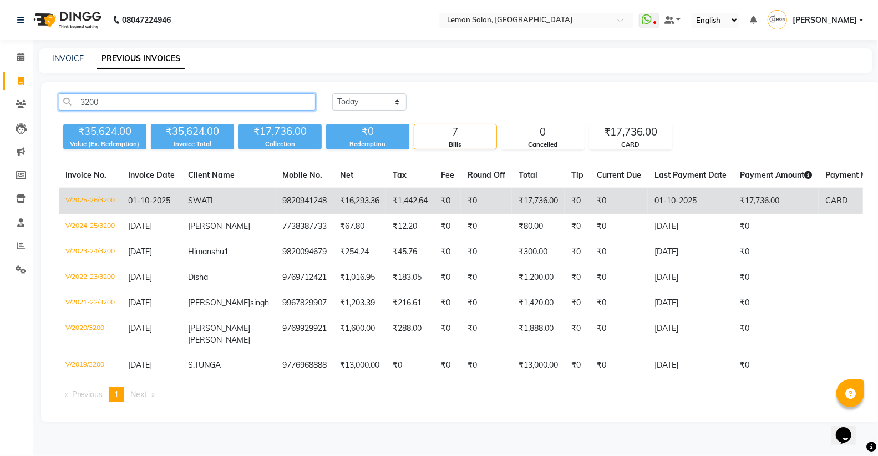
type input "3200"
click at [435, 198] on td "₹0" at bounding box center [448, 201] width 27 height 26
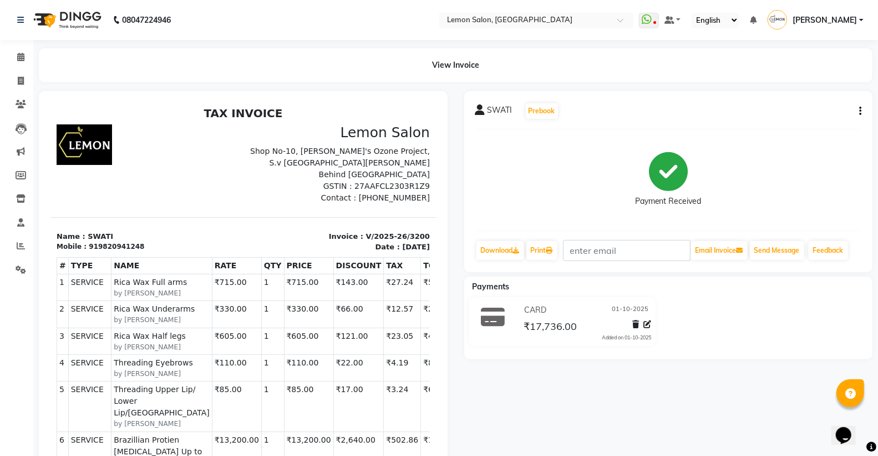
click at [860, 111] on icon "button" at bounding box center [861, 111] width 2 height 1
click at [801, 123] on div "Edit Invoice" at bounding box center [806, 125] width 76 height 14
select select "service"
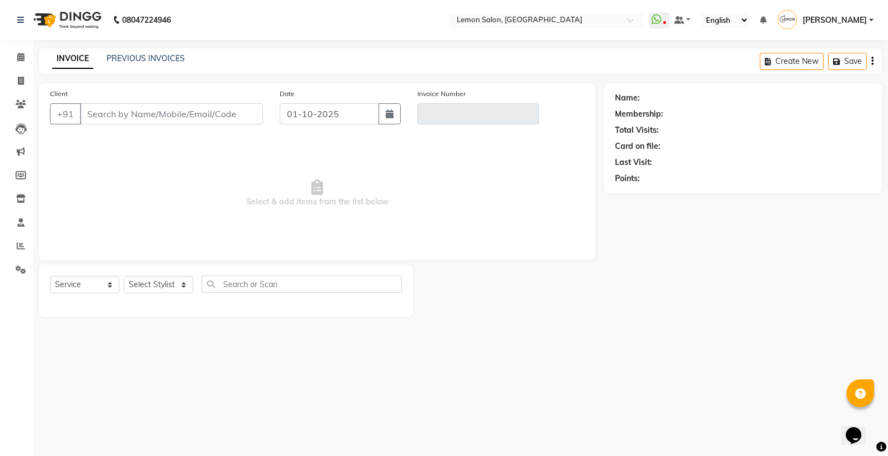
type input "9820941248"
type input "V/2025-26/3200"
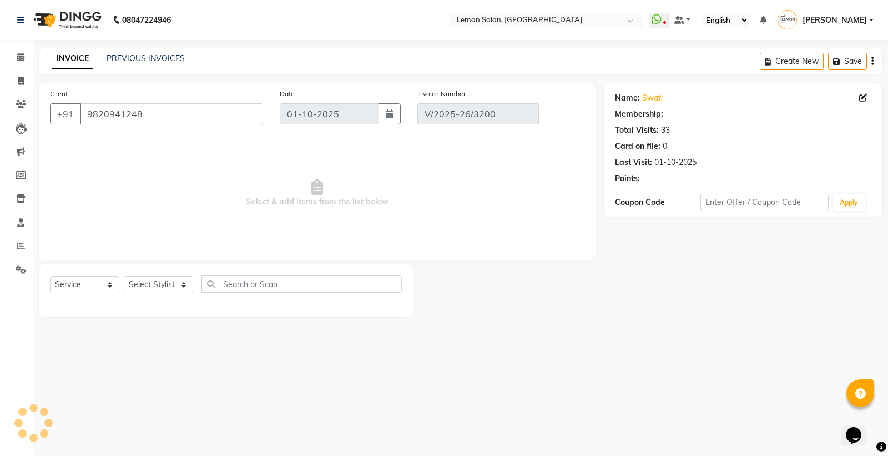
select select "select"
select select "1: Object"
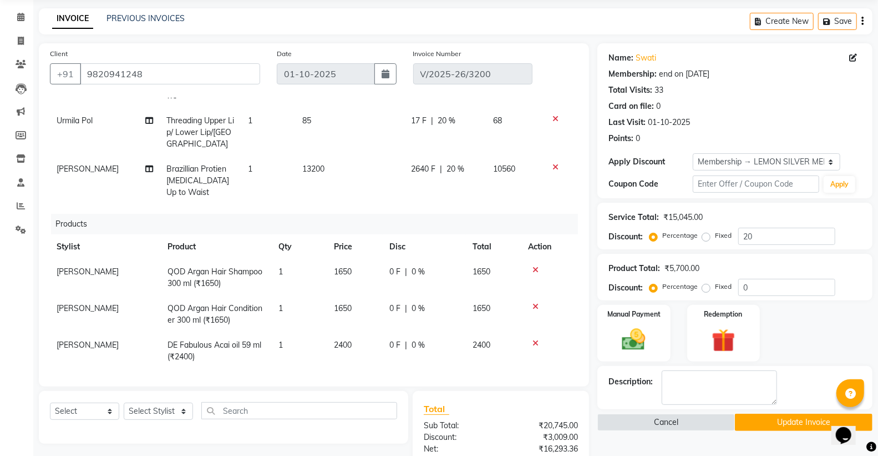
scroll to position [62, 0]
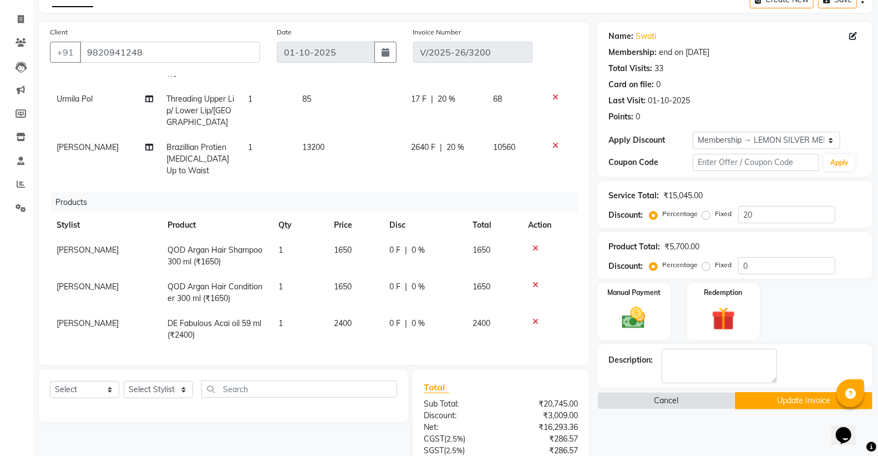
click at [419, 148] on span "2640 F" at bounding box center [423, 148] width 24 height 12
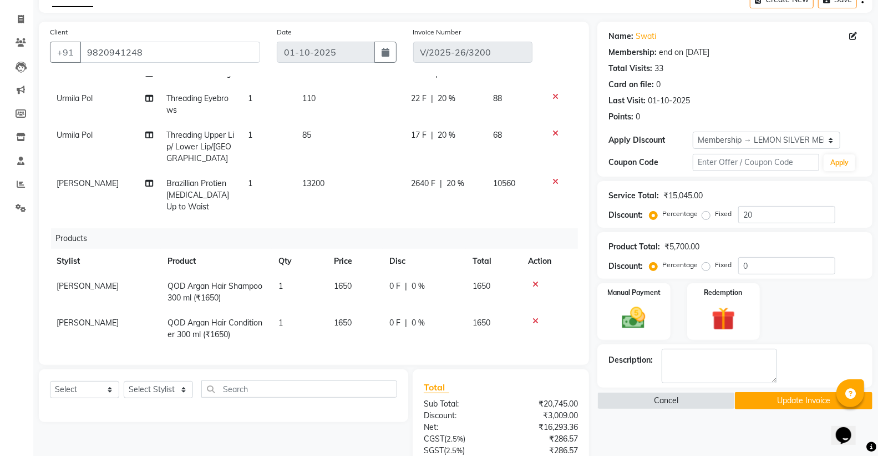
select select "7422"
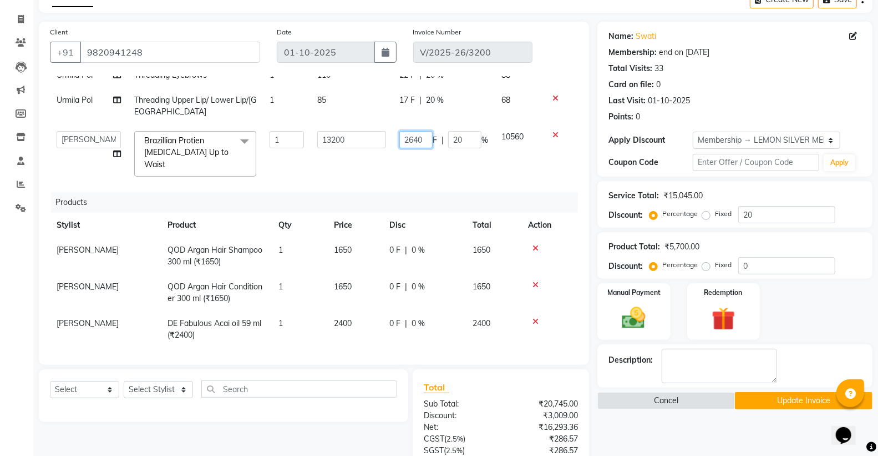
click at [409, 137] on input "2640" at bounding box center [416, 139] width 33 height 17
type input "3200"
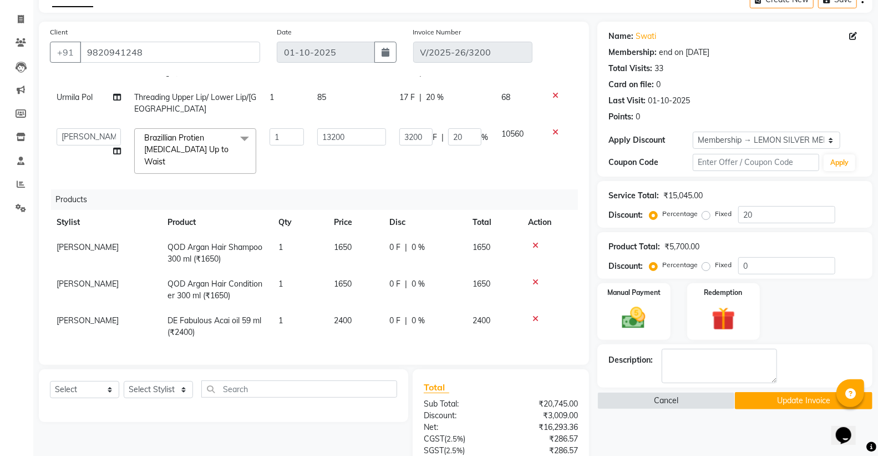
click at [659, 421] on div "Name: Swati Membership: end on 19-10-2025 Total Visits: 33 Card on file: 0 Last…" at bounding box center [740, 328] width 284 height 612
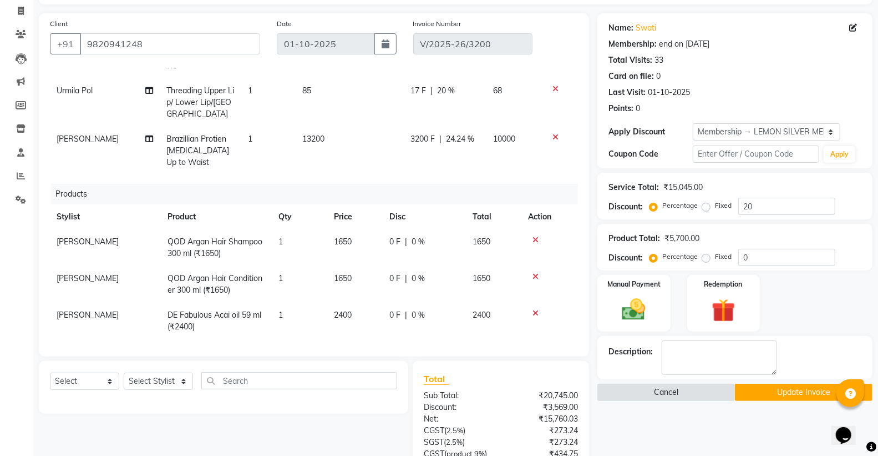
scroll to position [265, 0]
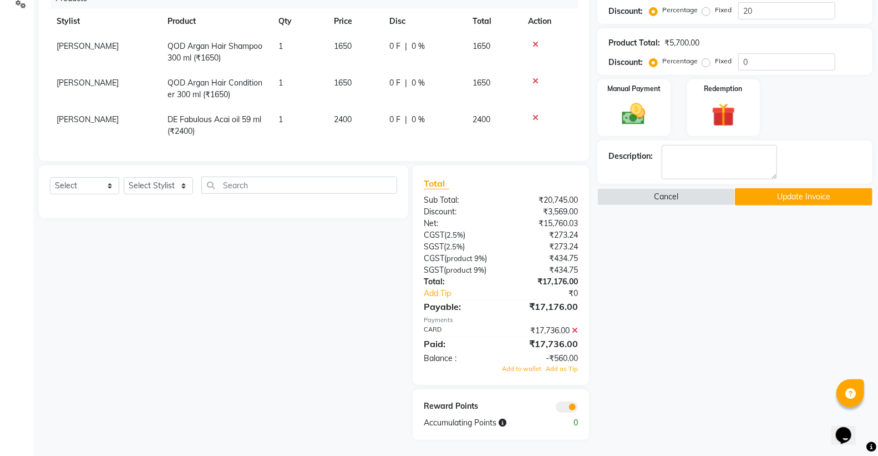
drag, startPoint x: 575, startPoint y: 330, endPoint x: 590, endPoint y: 312, distance: 22.8
click at [575, 329] on icon at bounding box center [575, 330] width 6 height 8
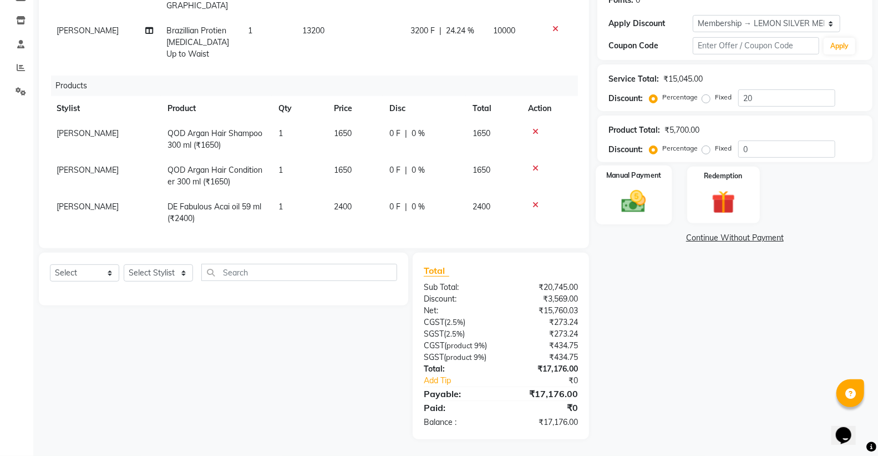
scroll to position [178, 0]
click at [622, 206] on img at bounding box center [633, 201] width 39 height 28
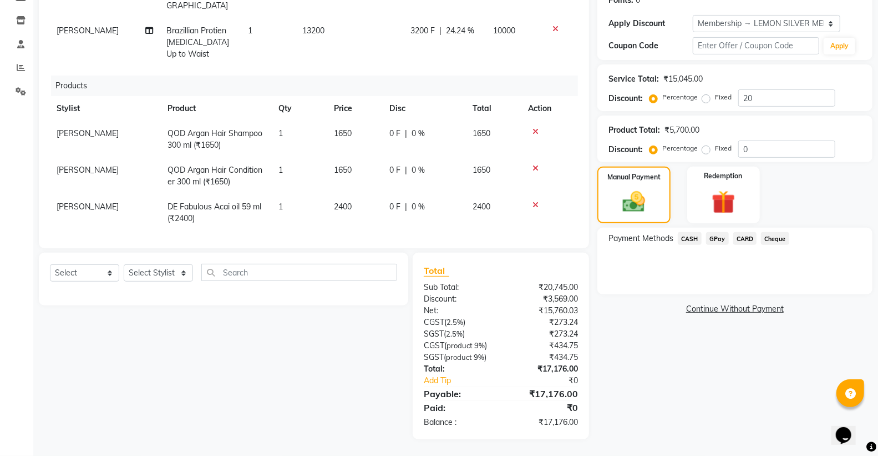
click at [742, 237] on span "CARD" at bounding box center [746, 238] width 24 height 13
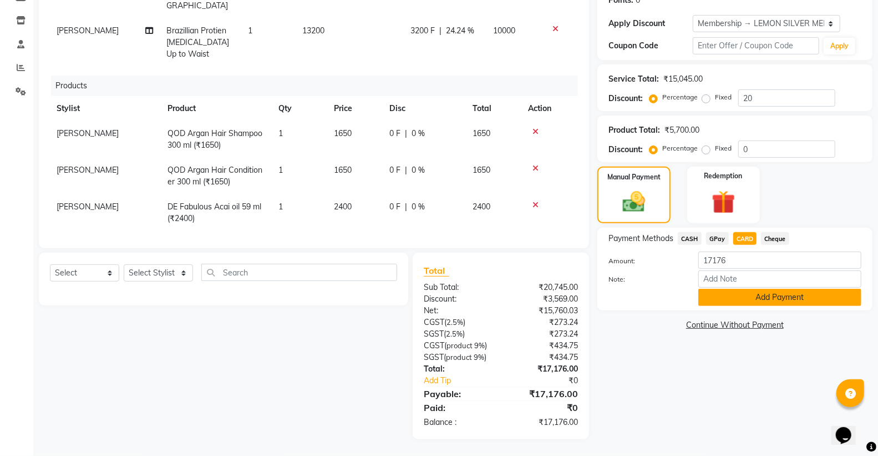
click at [741, 295] on button "Add Payment" at bounding box center [780, 297] width 163 height 17
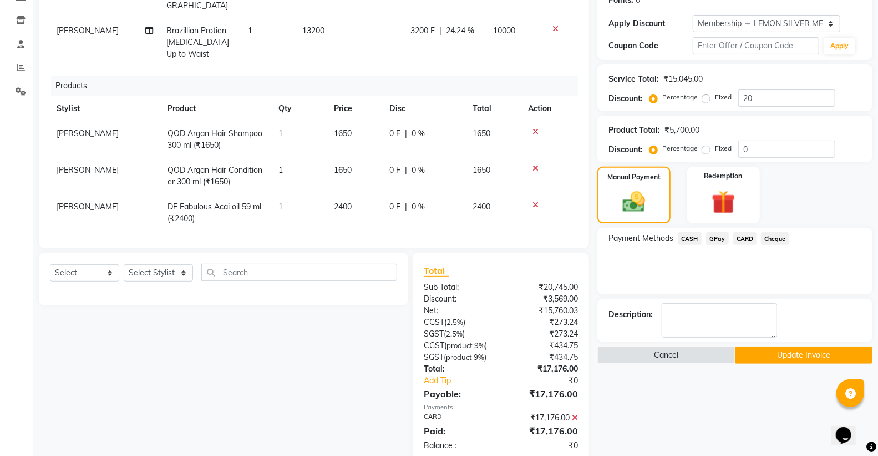
click at [768, 352] on button "Update Invoice" at bounding box center [804, 354] width 138 height 17
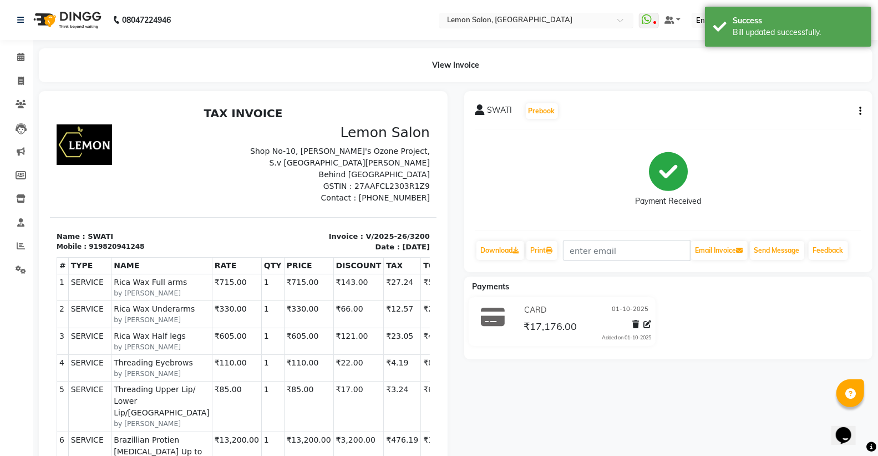
click at [569, 21] on input "text" at bounding box center [525, 21] width 161 height 11
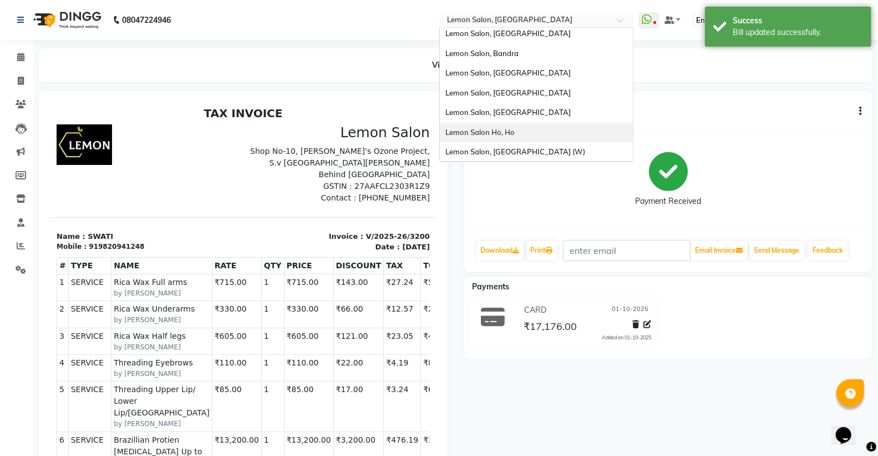
scroll to position [103, 0]
click at [544, 108] on div "Lemon Salon, [GEOGRAPHIC_DATA]" at bounding box center [536, 112] width 193 height 20
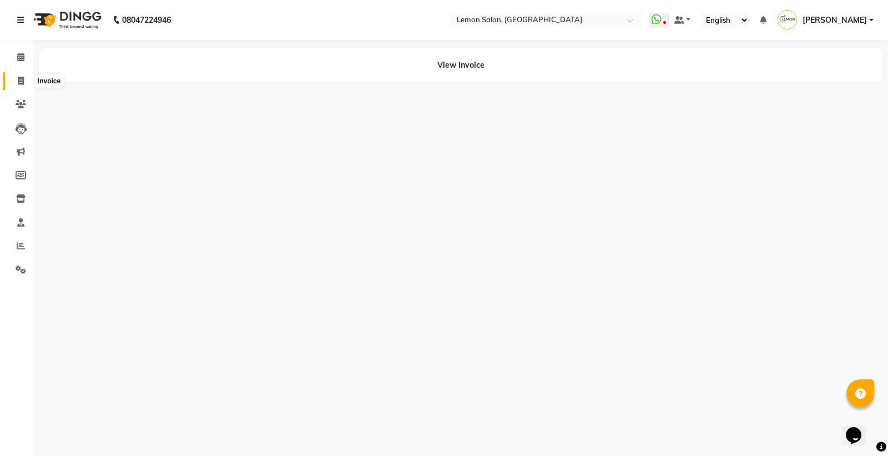
click at [21, 78] on icon at bounding box center [21, 81] width 6 height 8
select select "566"
select select "service"
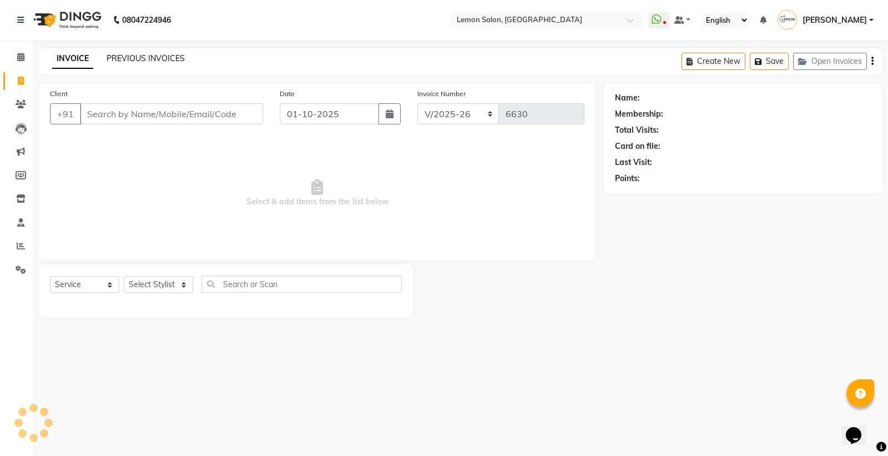
click at [164, 54] on link "PREVIOUS INVOICES" at bounding box center [146, 58] width 78 height 10
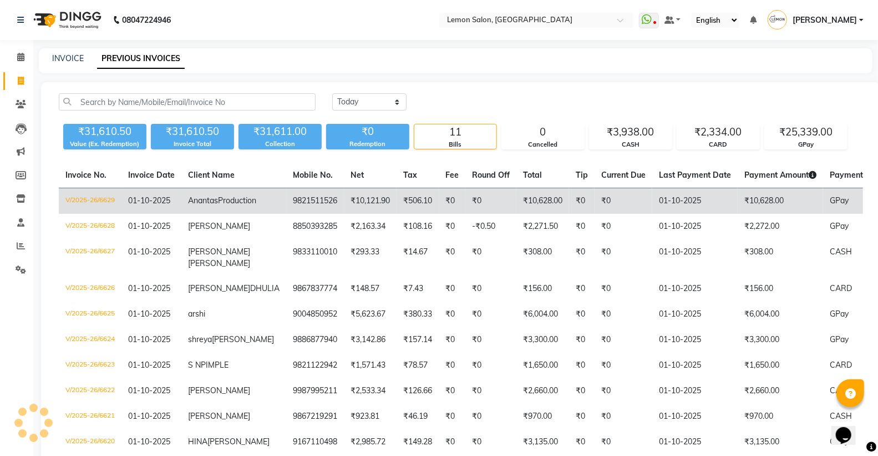
click at [653, 201] on td "01-10-2025" at bounding box center [695, 201] width 85 height 26
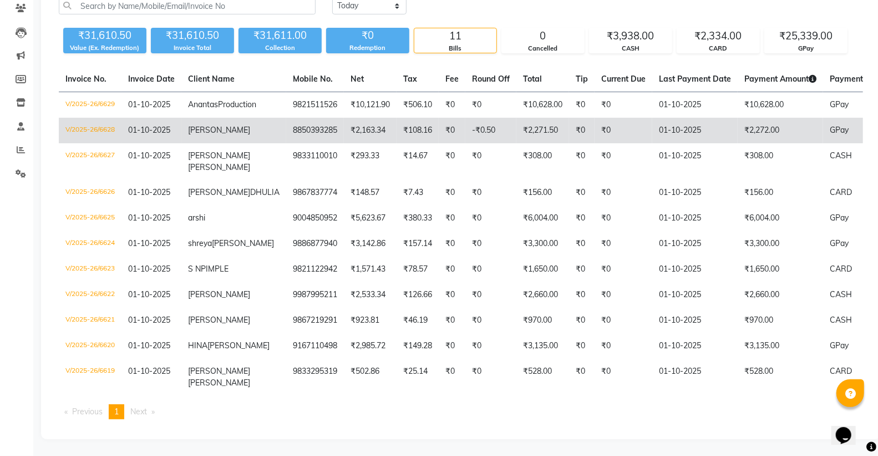
scroll to position [123, 0]
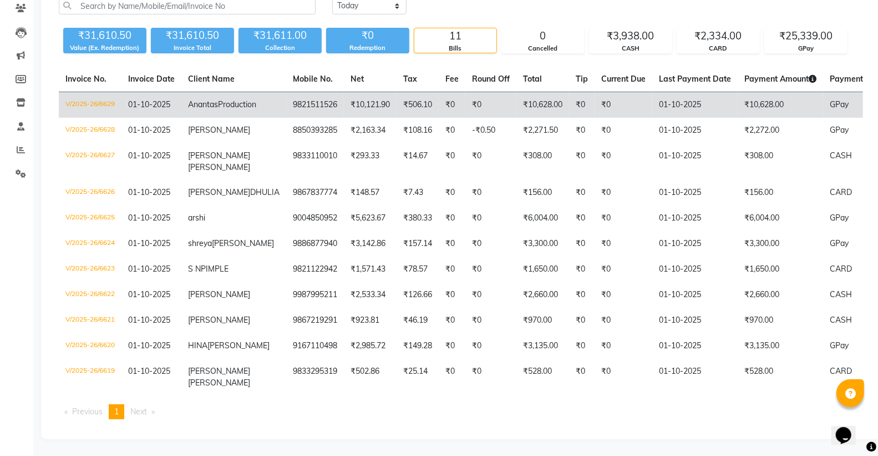
click at [286, 92] on td "9821511526" at bounding box center [315, 105] width 58 height 26
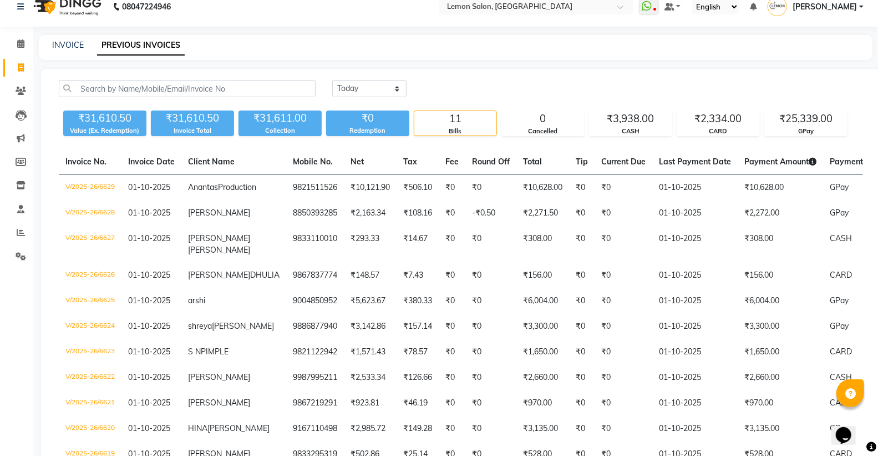
scroll to position [0, 0]
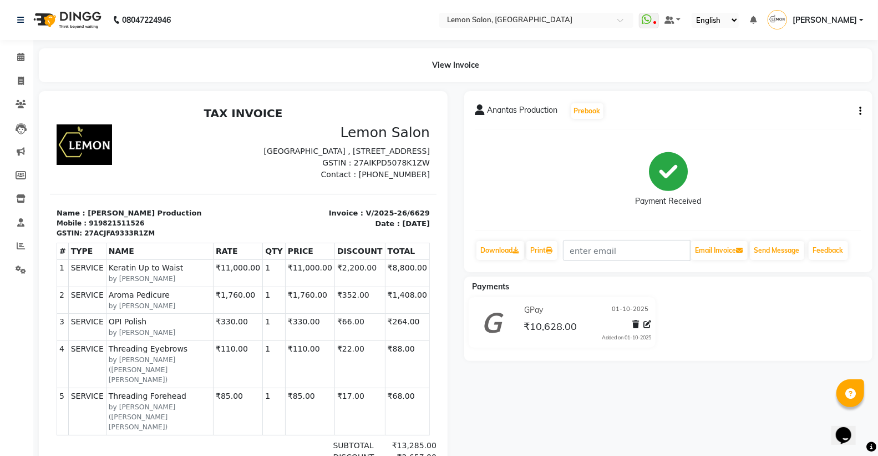
click at [856, 109] on button "button" at bounding box center [858, 111] width 7 height 12
click at [807, 122] on div "Edit Invoice" at bounding box center [806, 125] width 76 height 14
select select "service"
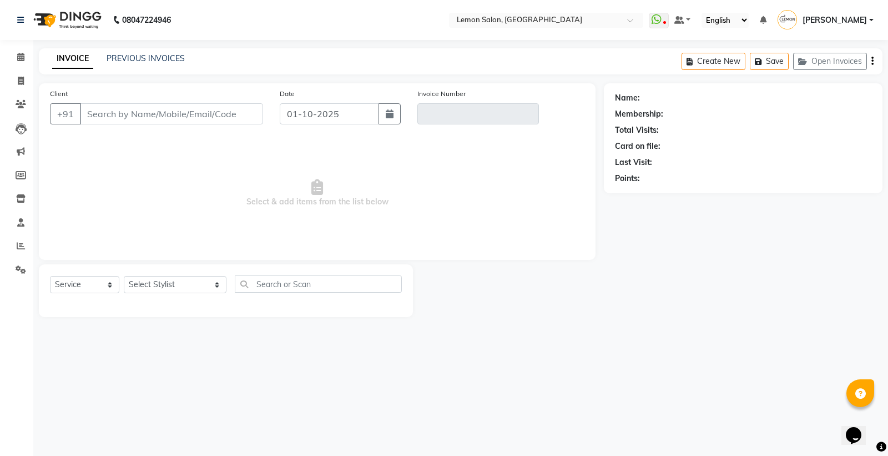
type input "9821511526"
type input "V/2025-26/6629"
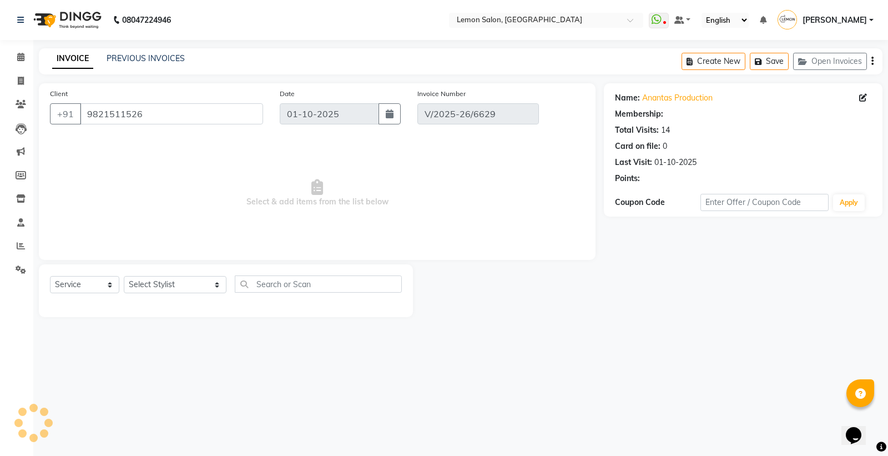
select select "select"
select select "1: Object"
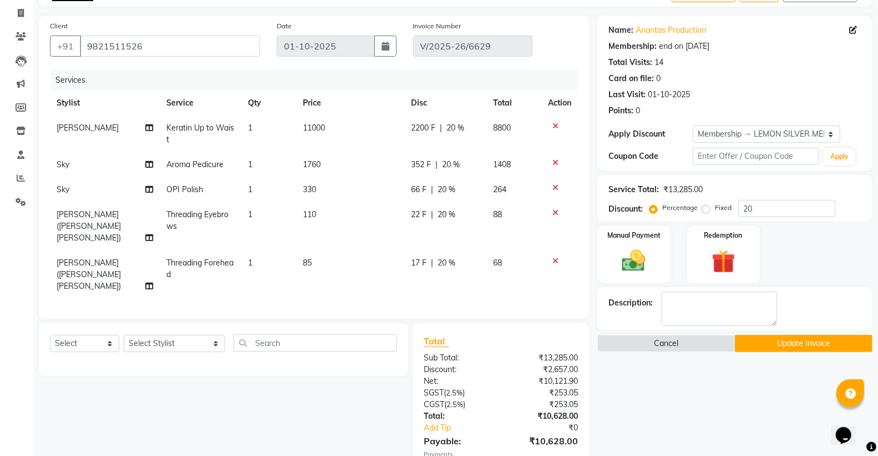
scroll to position [123, 0]
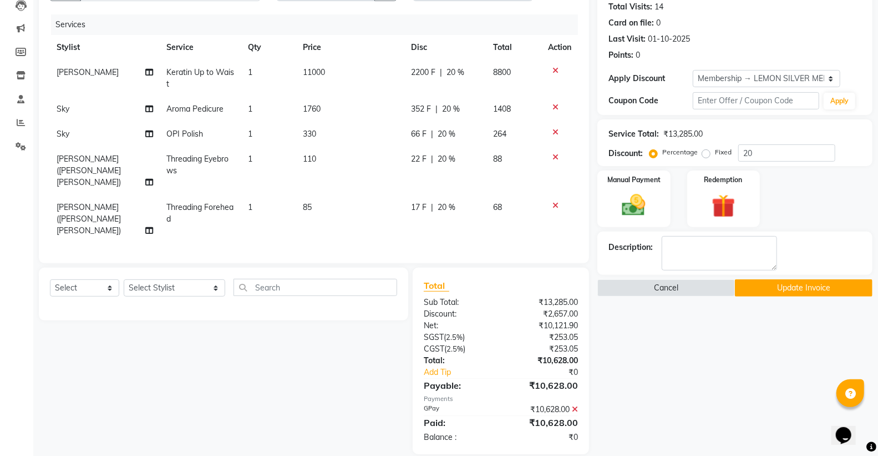
click at [231, 67] on span "Keratin Up to Waist" at bounding box center [200, 78] width 68 height 22
select select "62741"
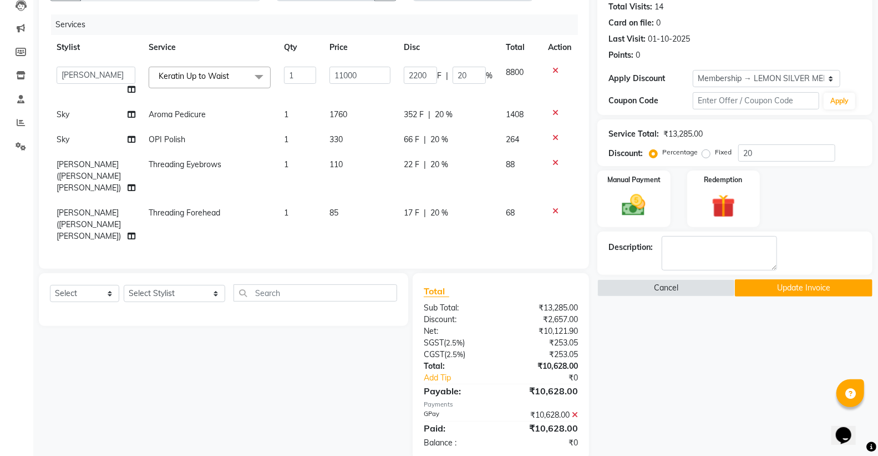
click at [224, 82] on span "Keratin Up to Waist x" at bounding box center [196, 76] width 81 height 12
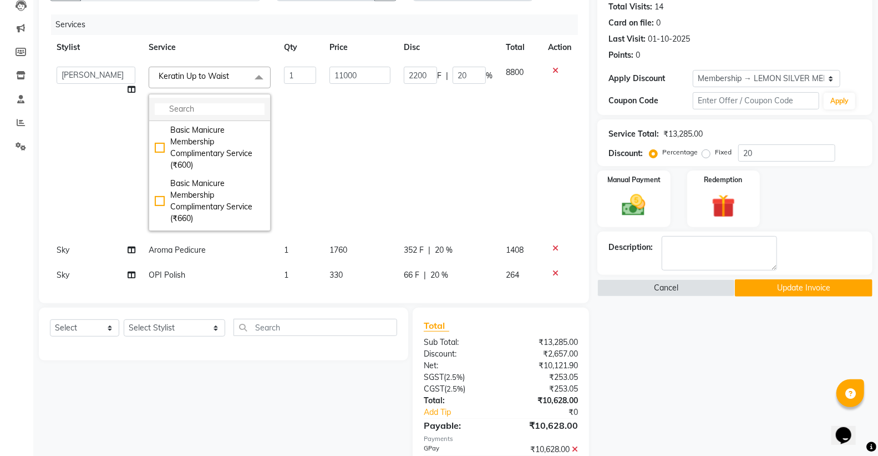
click at [203, 103] on li at bounding box center [209, 109] width 121 height 23
click at [186, 107] on input "multiselect-search" at bounding box center [210, 109] width 110 height 12
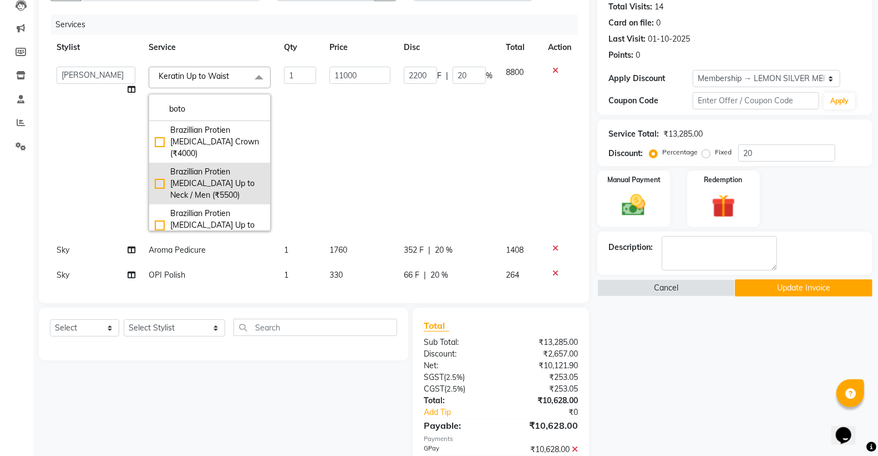
scroll to position [62, 0]
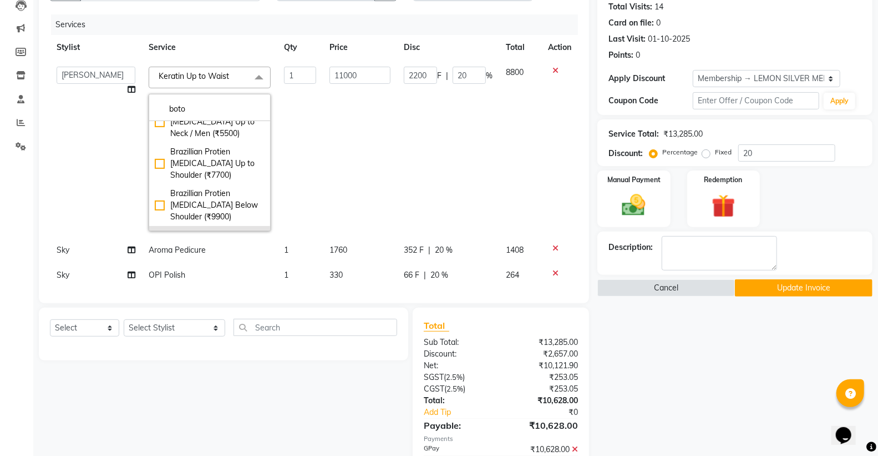
type input "boto"
click at [211, 229] on div "Brazillian Protien [MEDICAL_DATA] Up to Waist (₹13200)" at bounding box center [210, 246] width 110 height 35
checkbox input "true"
type input "13200"
type input "0"
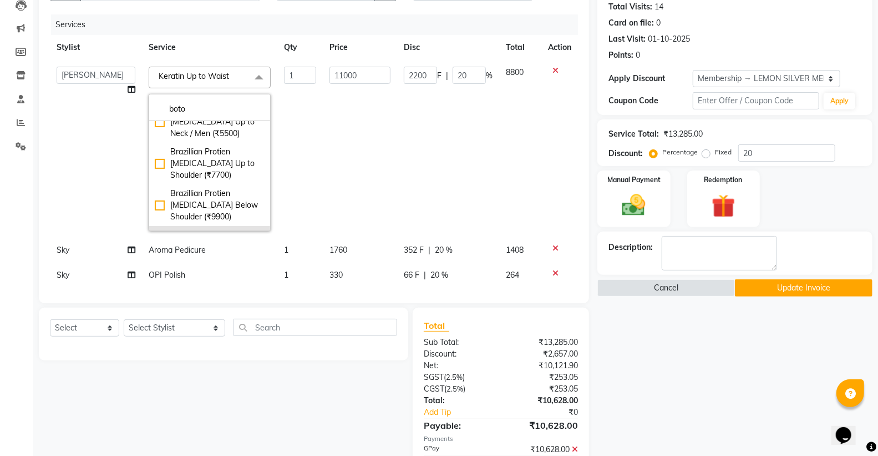
type input "0"
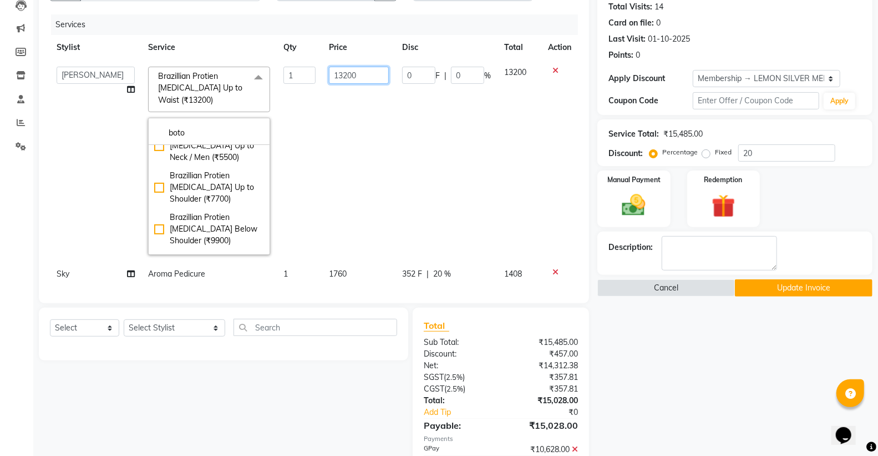
click at [362, 77] on input "13200" at bounding box center [359, 75] width 60 height 17
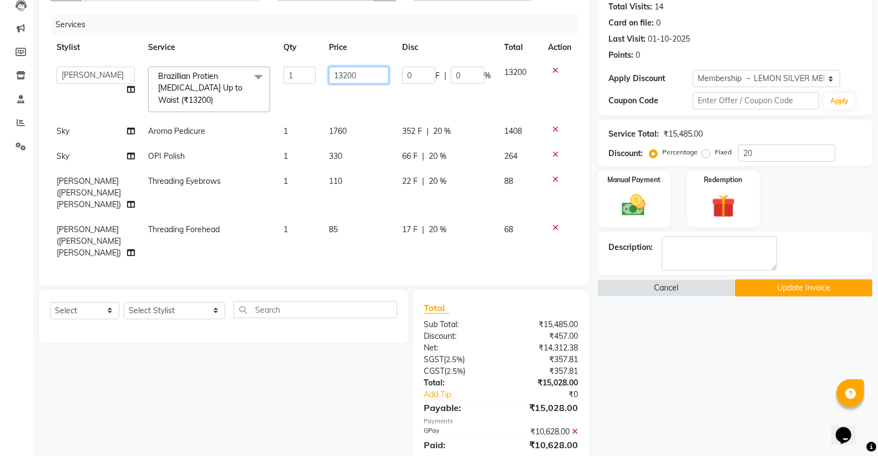
click at [362, 77] on input "13200" at bounding box center [359, 75] width 60 height 17
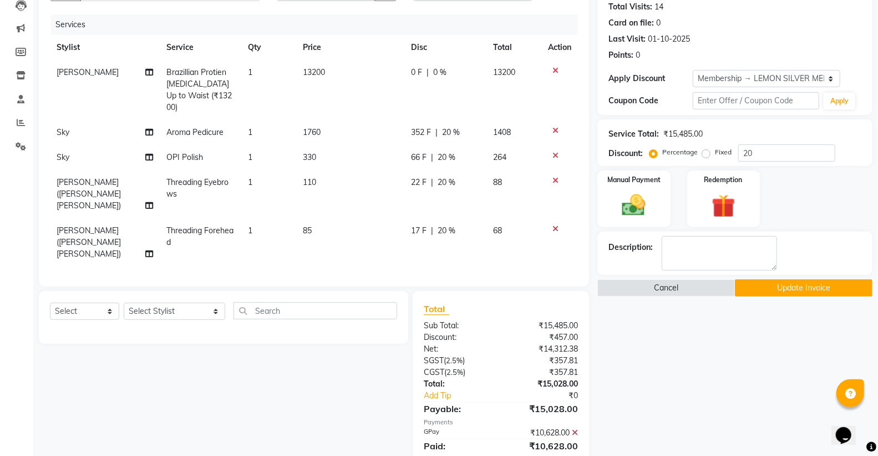
click at [417, 75] on span "0 F" at bounding box center [416, 73] width 11 height 12
select select "62741"
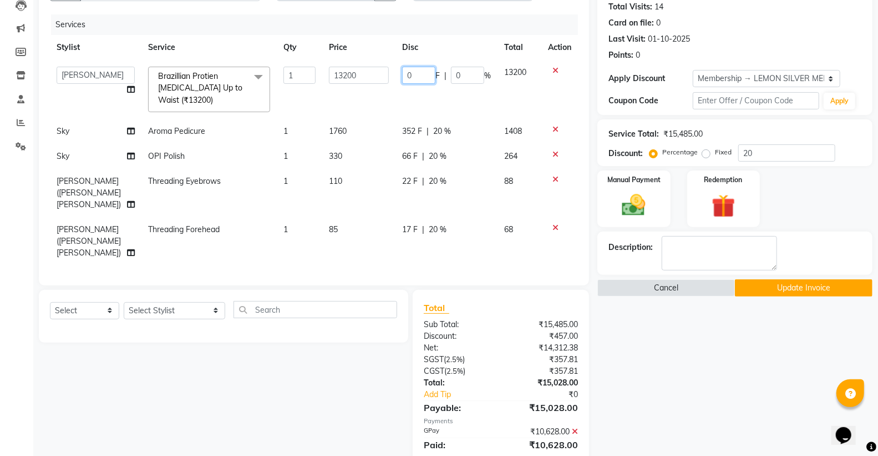
click at [415, 75] on input "0" at bounding box center [418, 75] width 33 height 17
type input "4400"
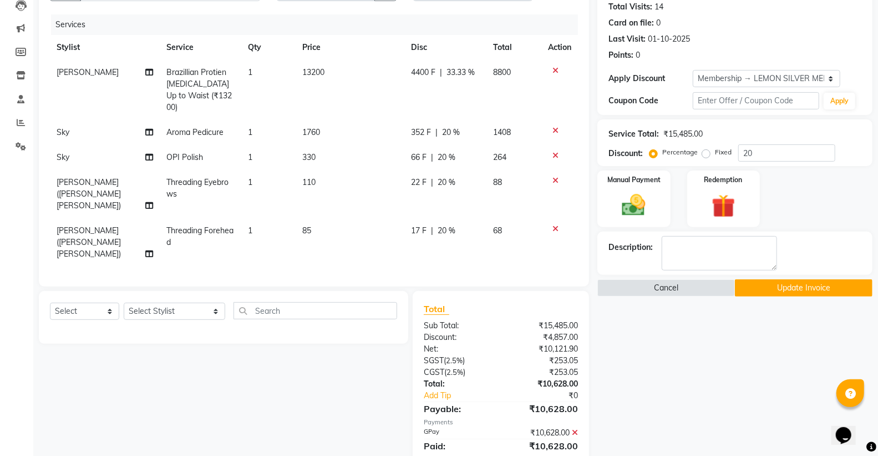
click at [433, 48] on th "Disc" at bounding box center [446, 47] width 83 height 25
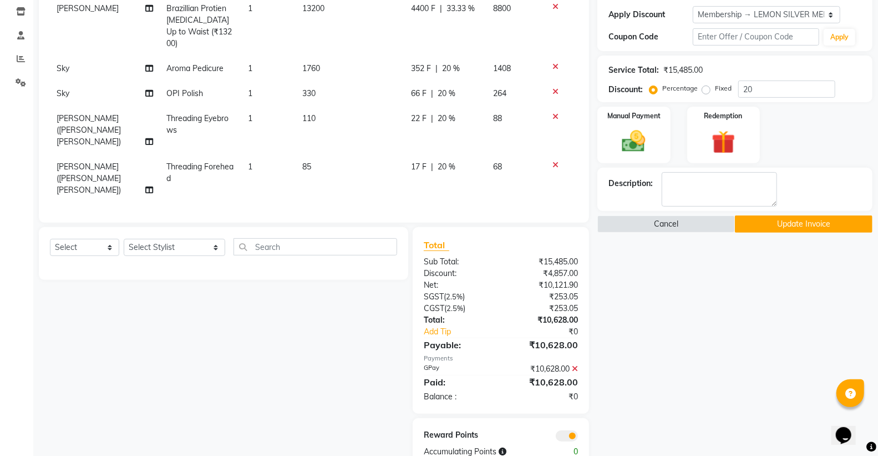
scroll to position [190, 0]
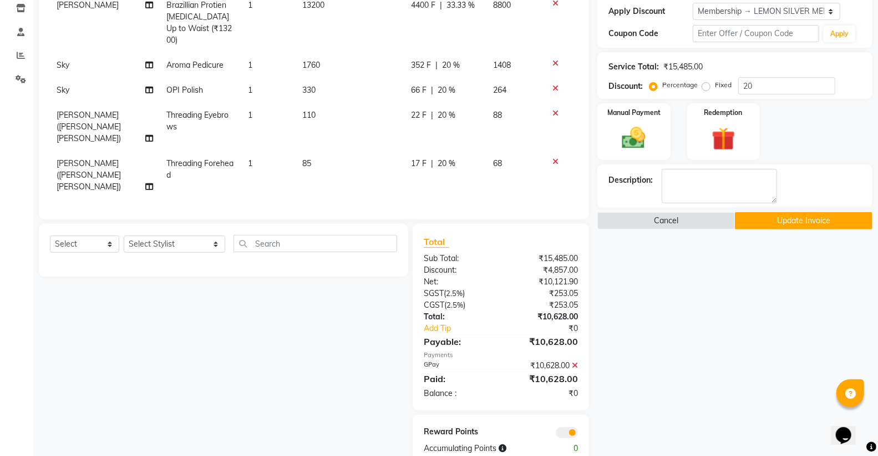
click at [787, 223] on button "Update Invoice" at bounding box center [804, 220] width 138 height 17
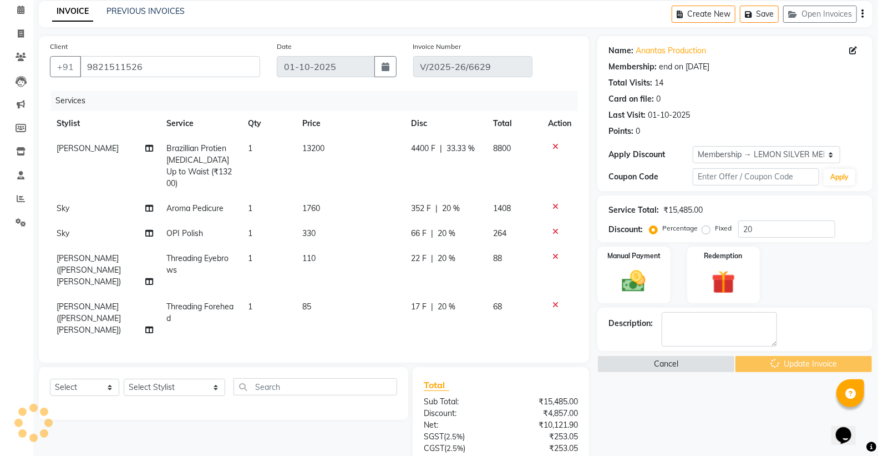
scroll to position [0, 0]
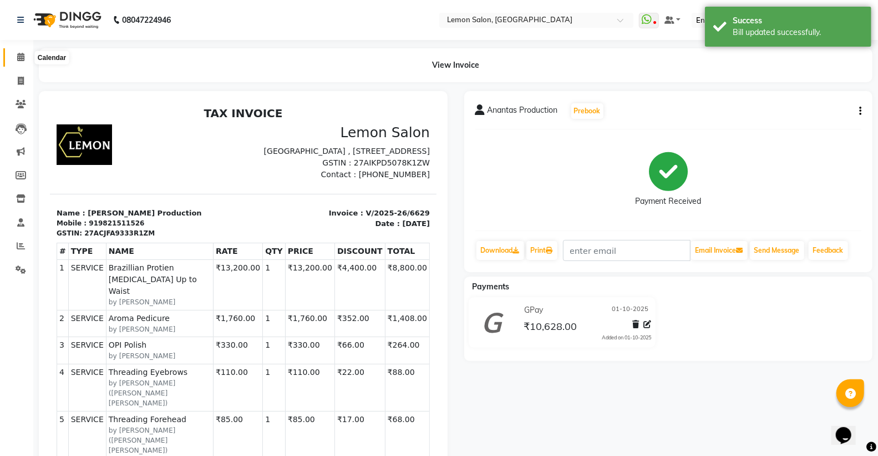
click at [16, 59] on span at bounding box center [20, 57] width 19 height 13
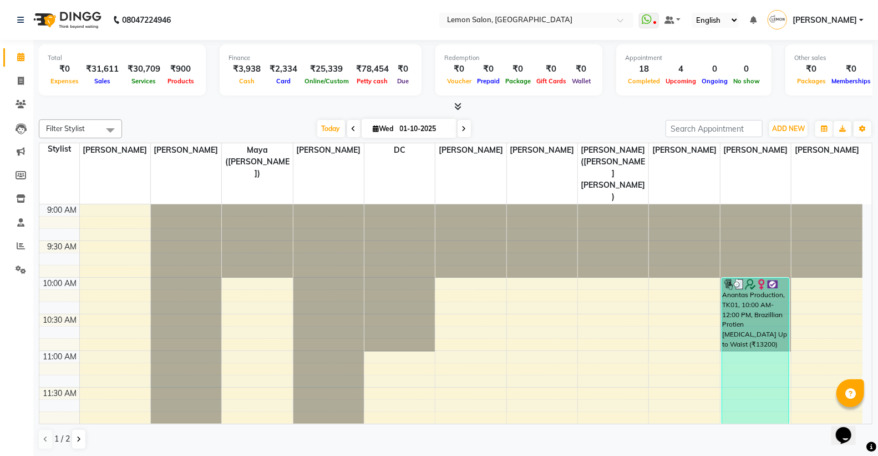
scroll to position [1, 0]
